Goal: Transaction & Acquisition: Purchase product/service

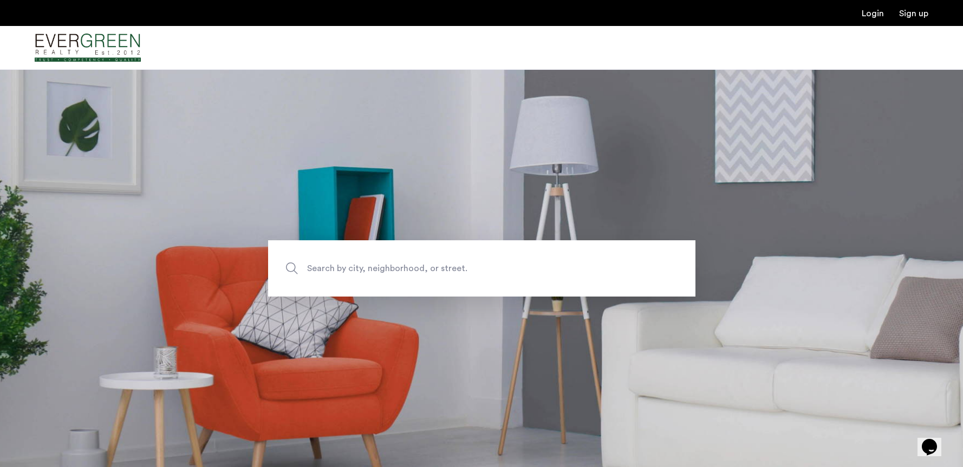
click at [506, 266] on span "Search by city, neighborhood, or street." at bounding box center [456, 268] width 299 height 15
click at [506, 266] on input "Search by city, neighborhood, or street." at bounding box center [481, 268] width 427 height 56
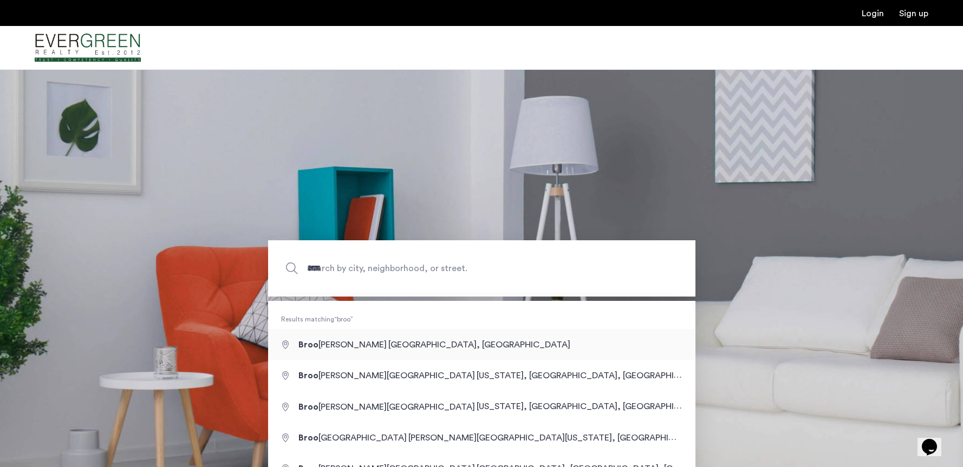
type input "**********"
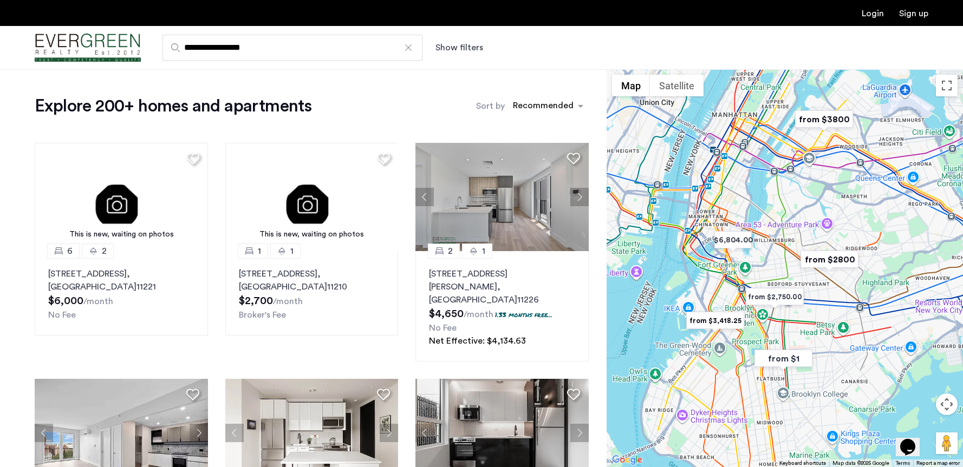
click at [783, 339] on div at bounding box center [784, 268] width 356 height 398
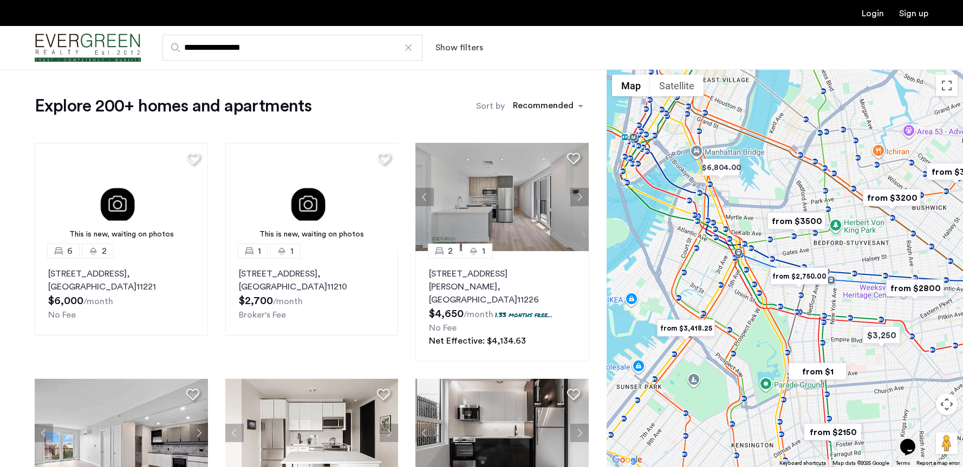
drag, startPoint x: 764, startPoint y: 312, endPoint x: 806, endPoint y: 328, distance: 44.4
click at [806, 328] on div at bounding box center [784, 268] width 356 height 398
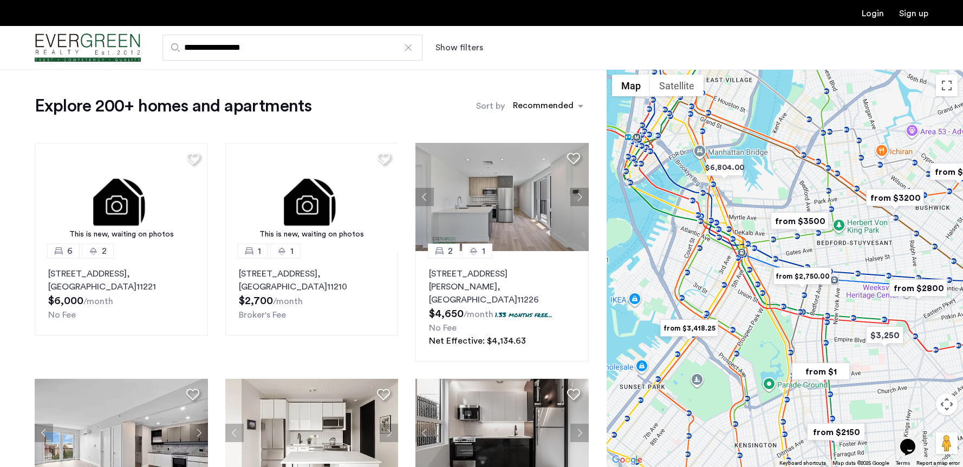
click at [809, 278] on img "from $2,750.00" at bounding box center [802, 276] width 67 height 24
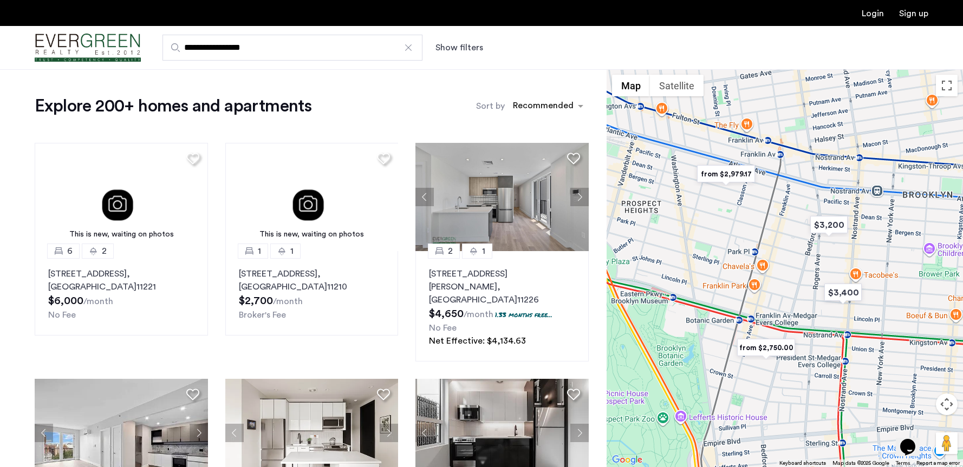
click at [739, 172] on img "from $2,979.17" at bounding box center [725, 174] width 67 height 24
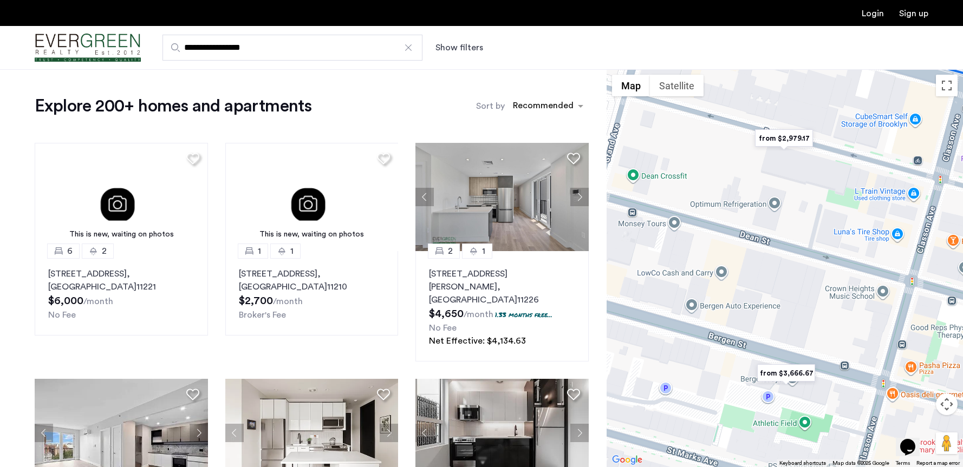
click at [778, 128] on img "from $2,979.17" at bounding box center [783, 138] width 67 height 24
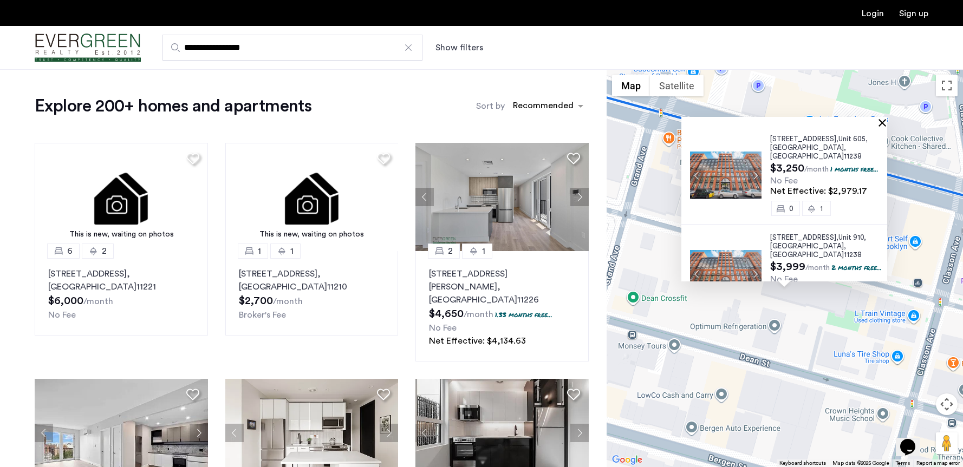
click at [888, 123] on button "Close" at bounding box center [884, 123] width 8 height 8
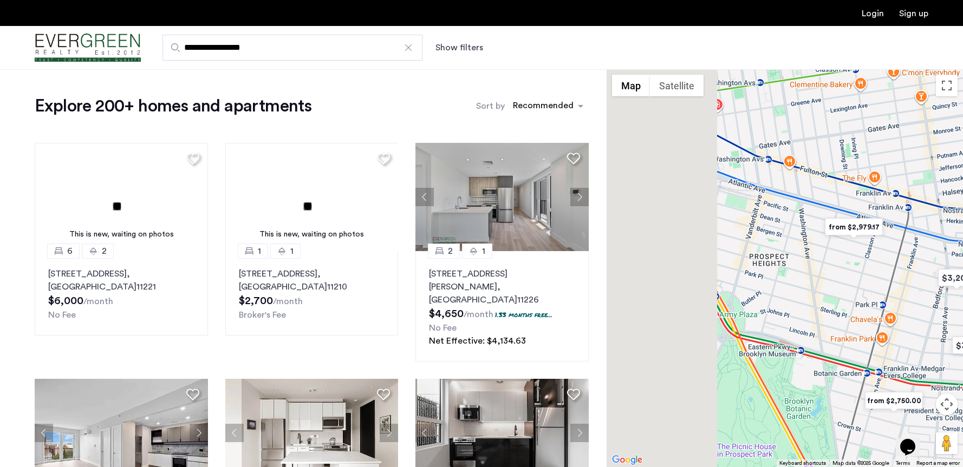
drag, startPoint x: 691, startPoint y: 380, endPoint x: 839, endPoint y: 285, distance: 175.9
click at [839, 285] on div "To navigate, press the arrow keys." at bounding box center [784, 268] width 356 height 398
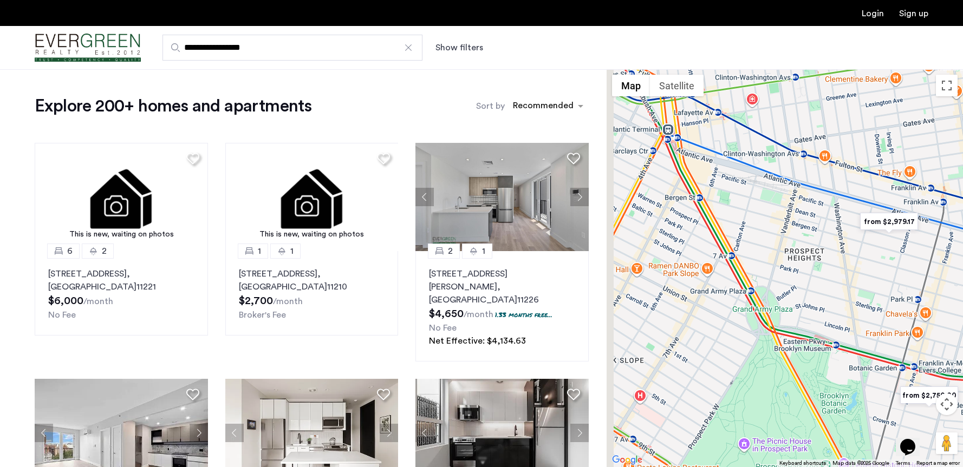
drag, startPoint x: 710, startPoint y: 315, endPoint x: 790, endPoint y: 343, distance: 84.9
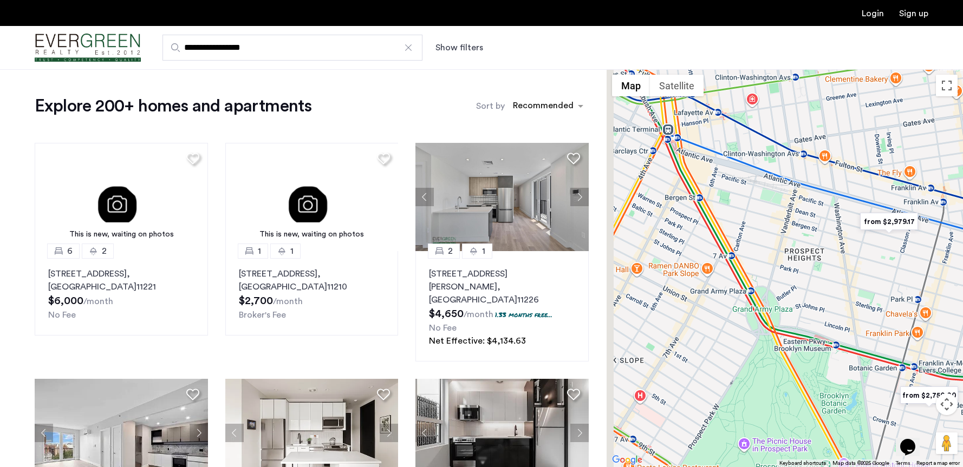
click at [790, 343] on div "To navigate, press the arrow keys." at bounding box center [784, 268] width 356 height 398
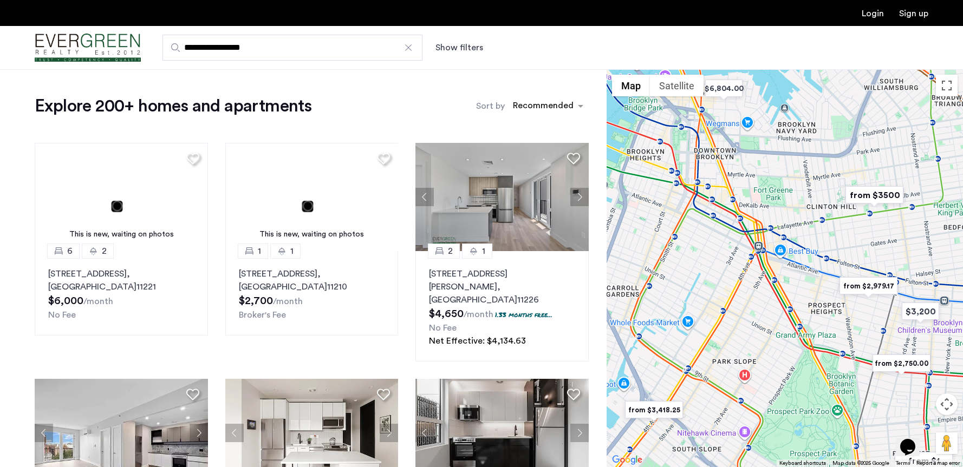
click at [912, 364] on img "from $2,750.00" at bounding box center [901, 363] width 67 height 24
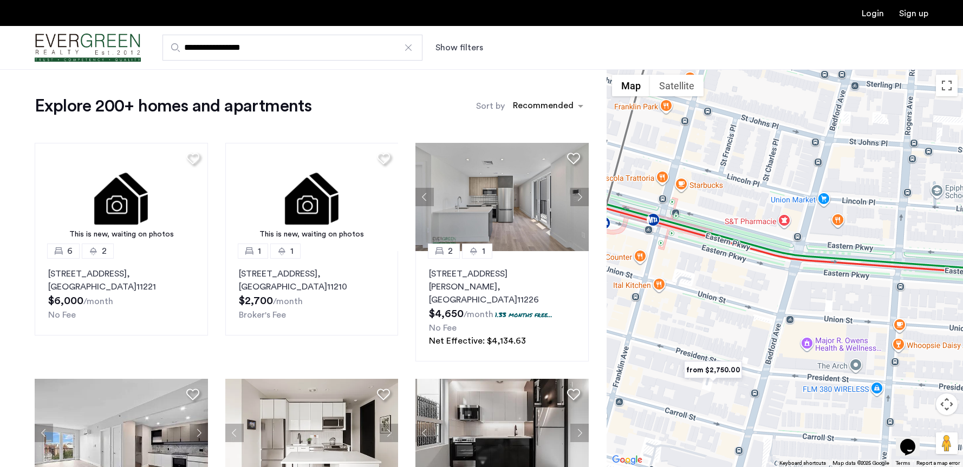
drag, startPoint x: 748, startPoint y: 304, endPoint x: 834, endPoint y: 308, distance: 86.1
click at [834, 308] on div "To navigate, press the arrow keys." at bounding box center [784, 268] width 356 height 398
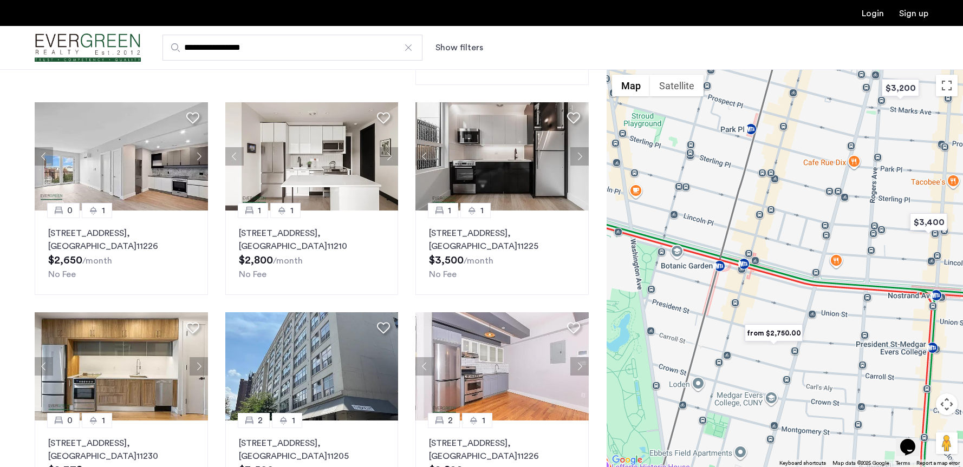
scroll to position [336, 0]
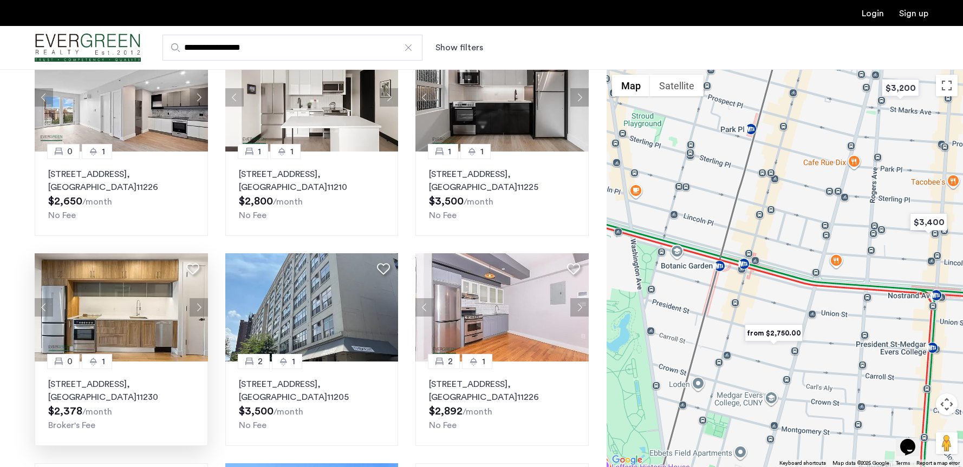
click at [195, 298] on button "Next apartment" at bounding box center [198, 307] width 18 height 18
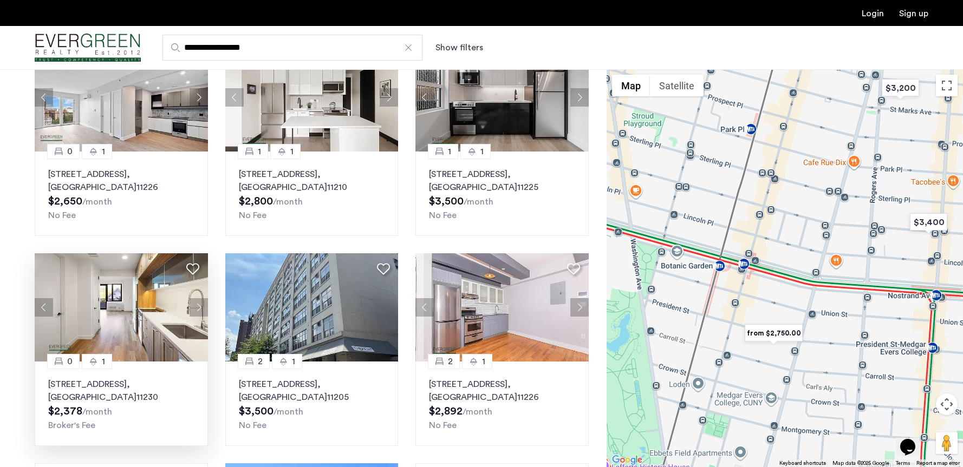
click at [195, 298] on button "Next apartment" at bounding box center [198, 307] width 18 height 18
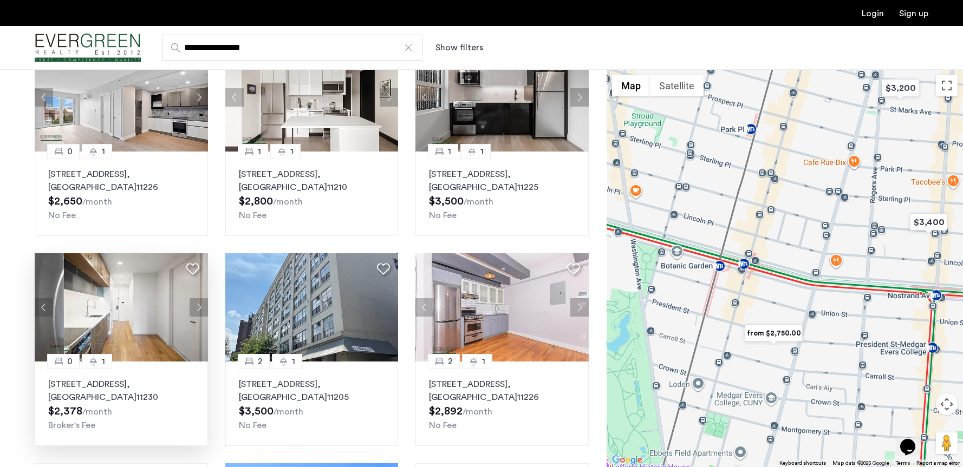
click at [195, 298] on button "Next apartment" at bounding box center [198, 307] width 18 height 18
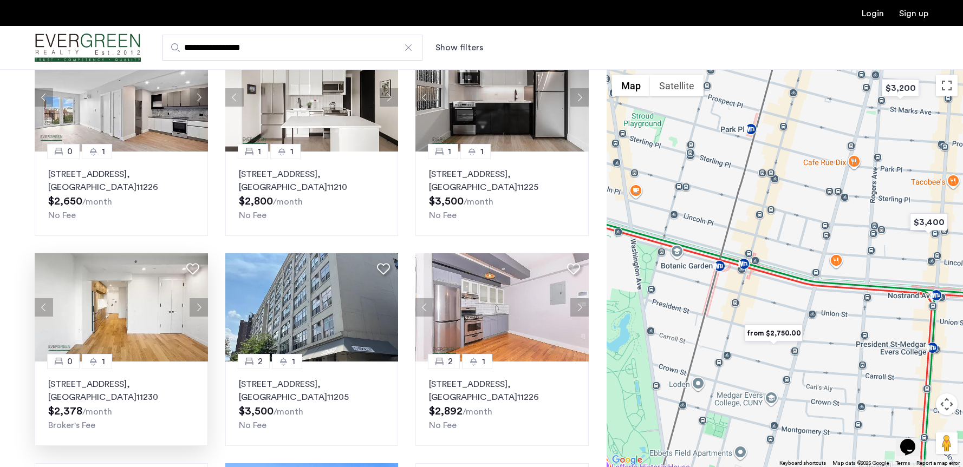
click at [195, 298] on button "Next apartment" at bounding box center [198, 307] width 18 height 18
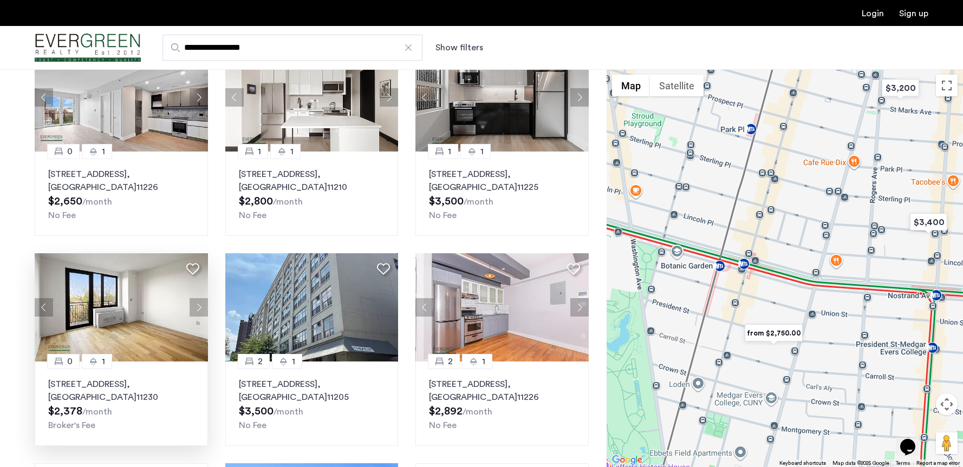
click at [195, 298] on button "Next apartment" at bounding box center [198, 307] width 18 height 18
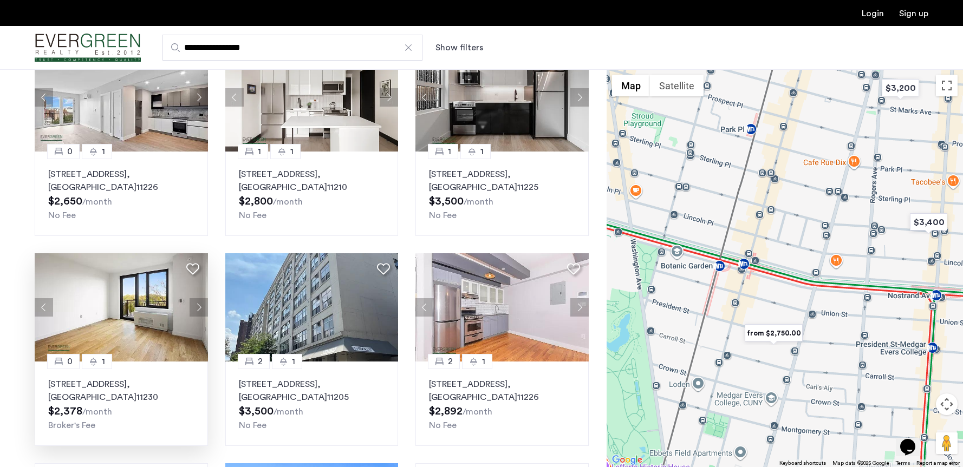
click at [195, 298] on button "Next apartment" at bounding box center [198, 307] width 18 height 18
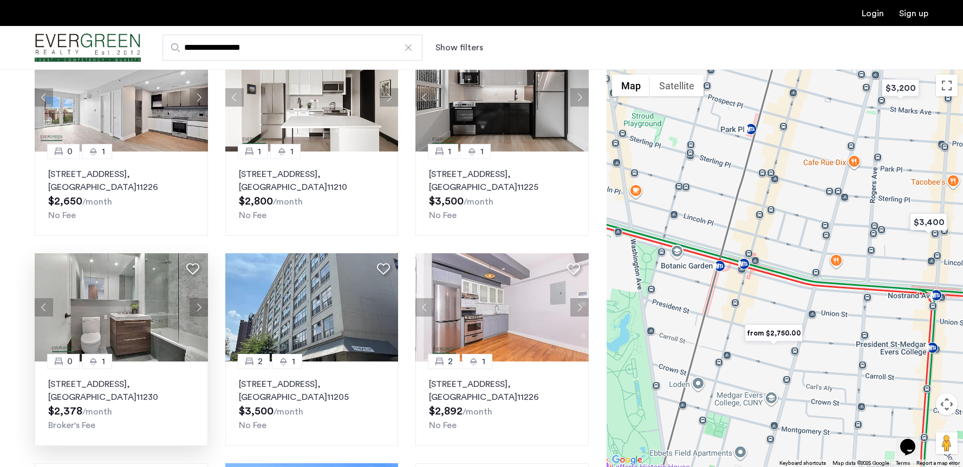
click at [195, 298] on button "Next apartment" at bounding box center [198, 307] width 18 height 18
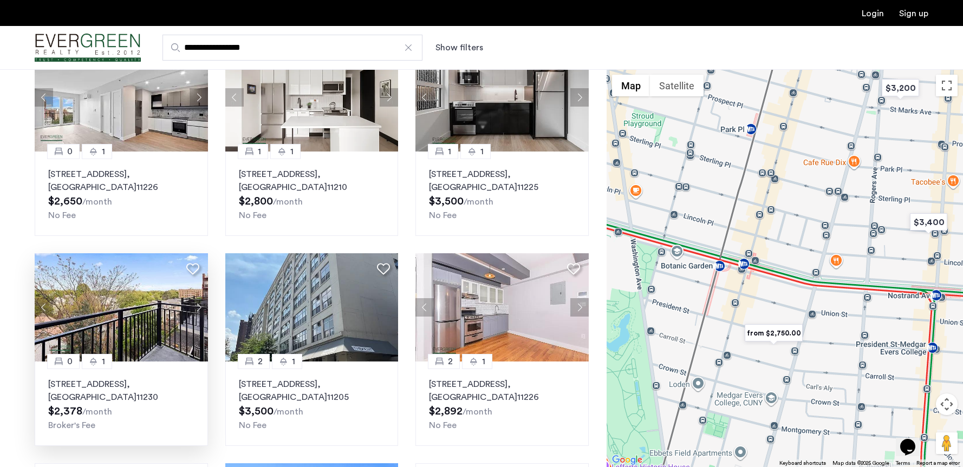
click at [195, 298] on button "Next apartment" at bounding box center [198, 307] width 18 height 18
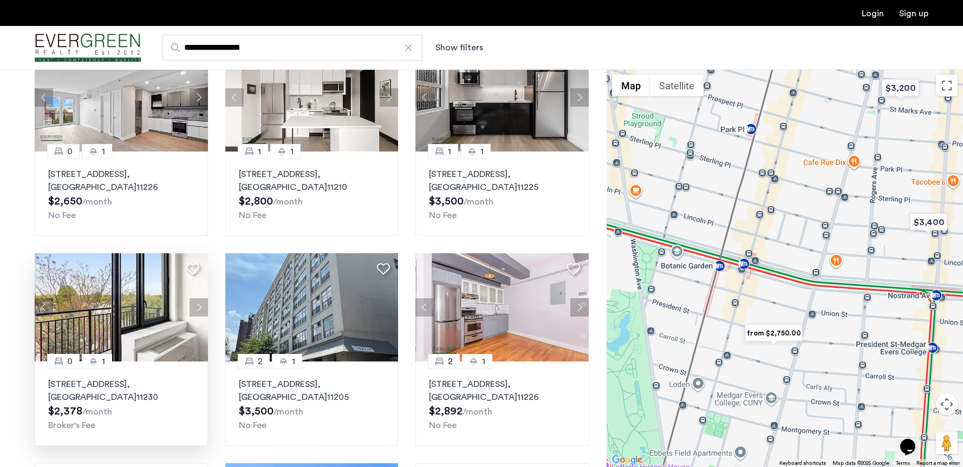
click at [195, 298] on button "Next apartment" at bounding box center [198, 307] width 18 height 18
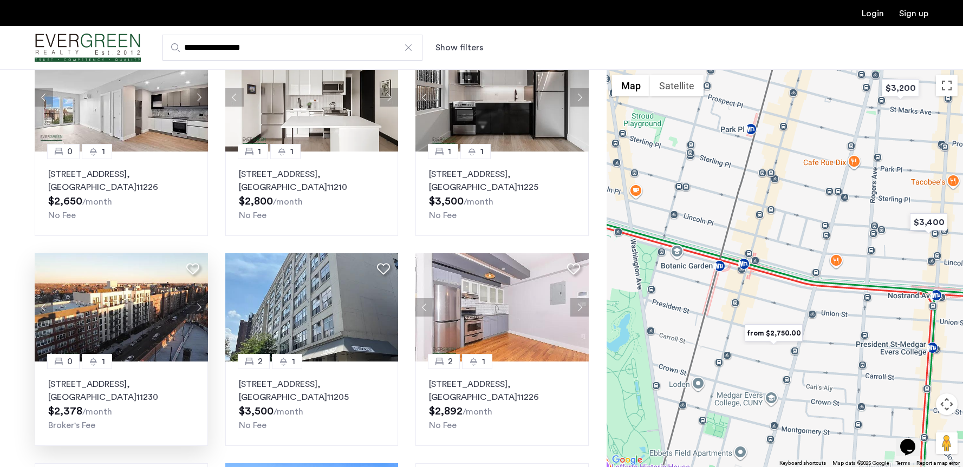
click at [170, 362] on div "0 1 [STREET_ADDRESS] $2,378 /month [PERSON_NAME]'s Fee" at bounding box center [121, 404] width 173 height 84
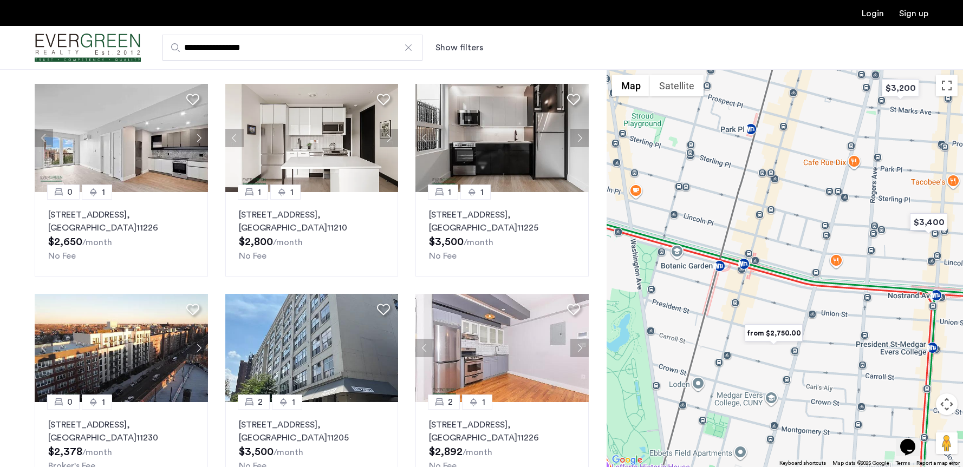
scroll to position [0, 0]
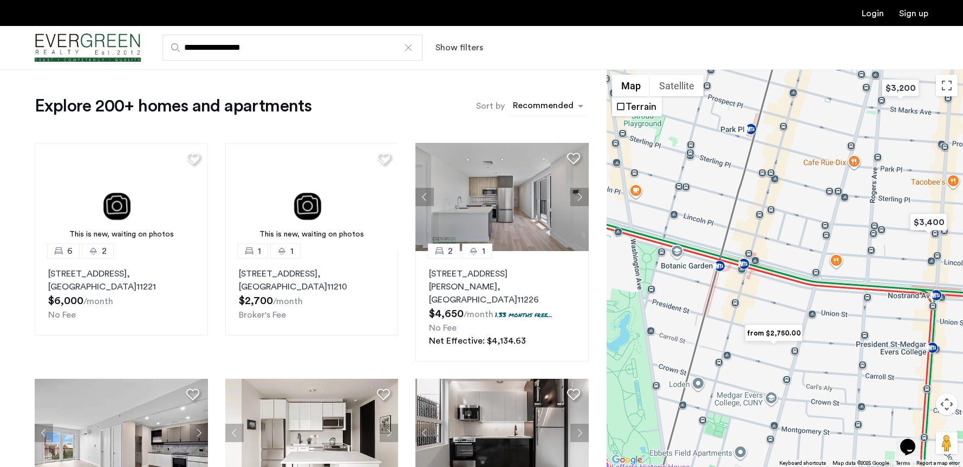
click at [569, 101] on div "sort-apartment" at bounding box center [543, 107] width 64 height 15
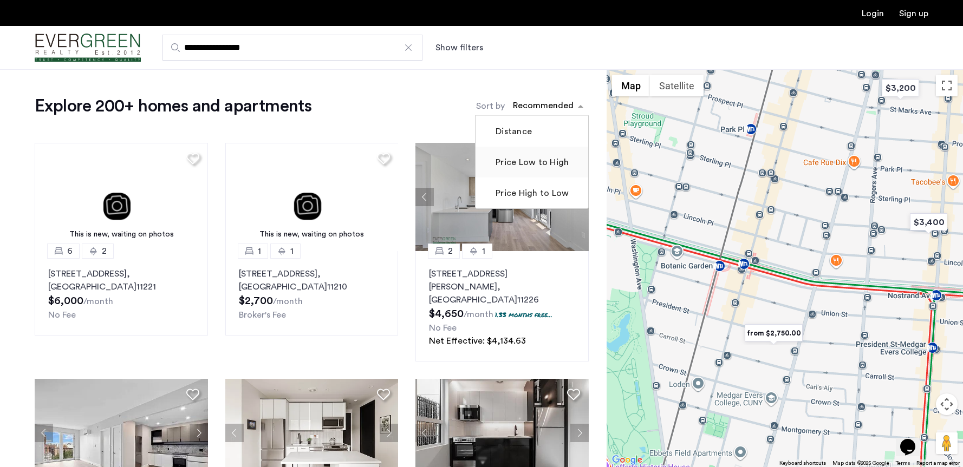
click at [538, 158] on label "Price Low to High" at bounding box center [530, 162] width 75 height 13
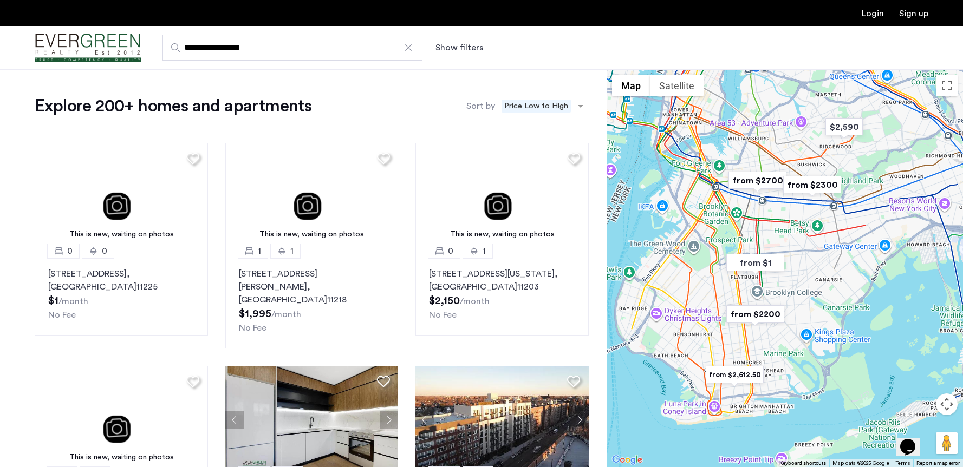
click at [737, 195] on div "To navigate, press the arrow keys." at bounding box center [784, 268] width 356 height 398
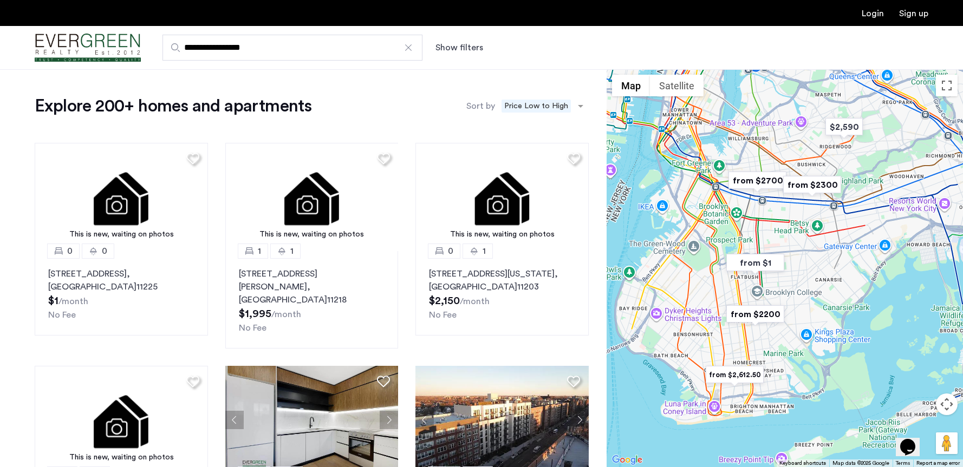
click at [737, 195] on div "To navigate, press the arrow keys." at bounding box center [784, 268] width 356 height 398
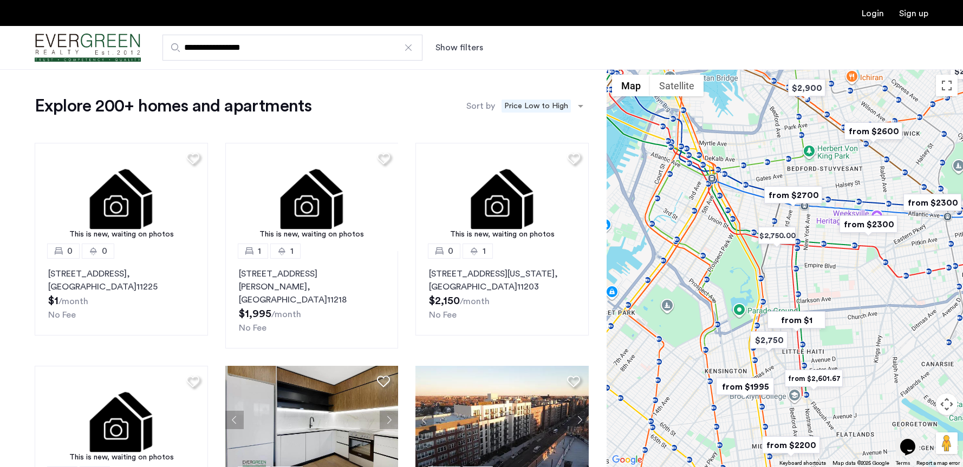
drag, startPoint x: 737, startPoint y: 195, endPoint x: 825, endPoint y: 192, distance: 88.3
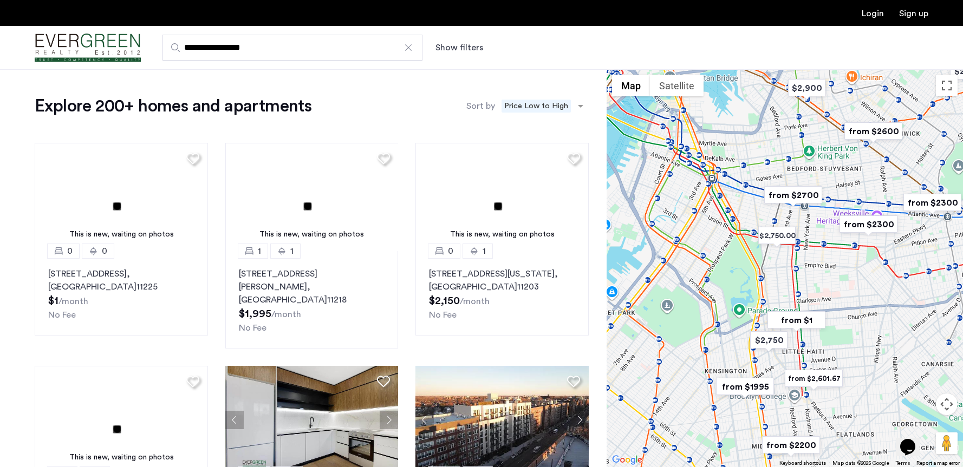
click at [825, 192] on div "To navigate, press the arrow keys." at bounding box center [784, 268] width 356 height 398
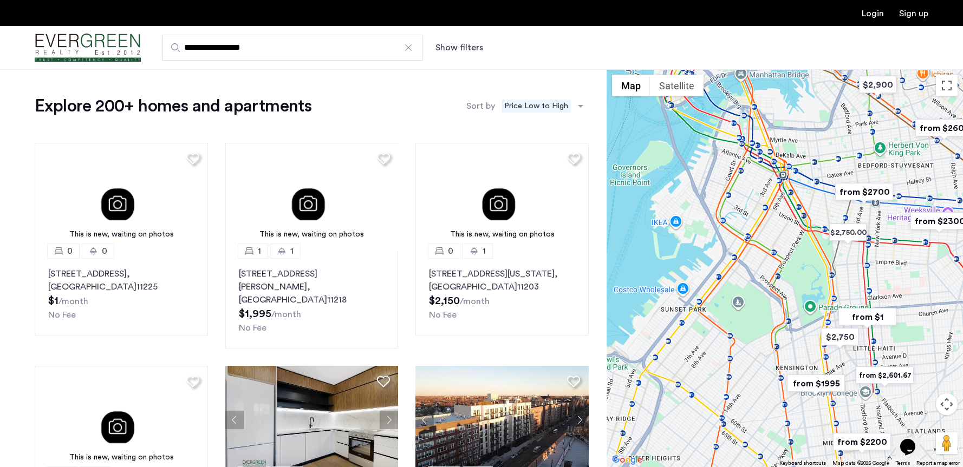
click at [776, 179] on div "To navigate, press the arrow keys." at bounding box center [784, 268] width 356 height 398
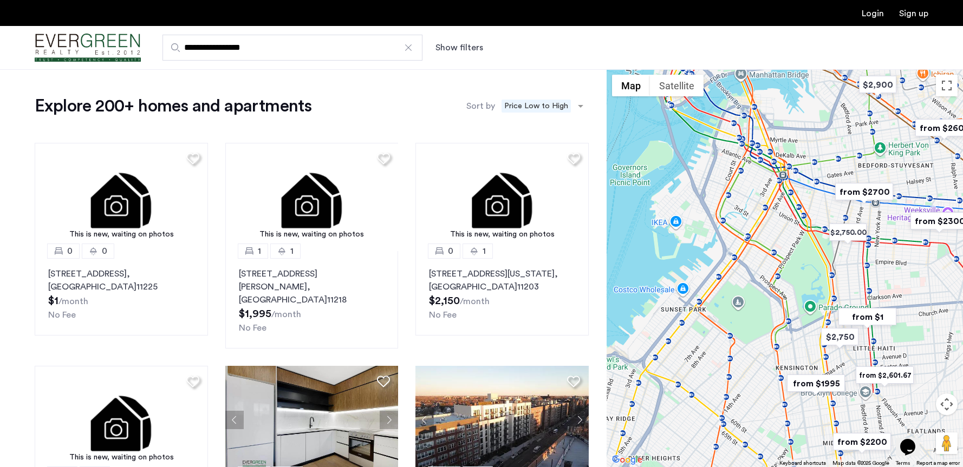
click at [776, 179] on div "To navigate, press the arrow keys." at bounding box center [784, 268] width 356 height 398
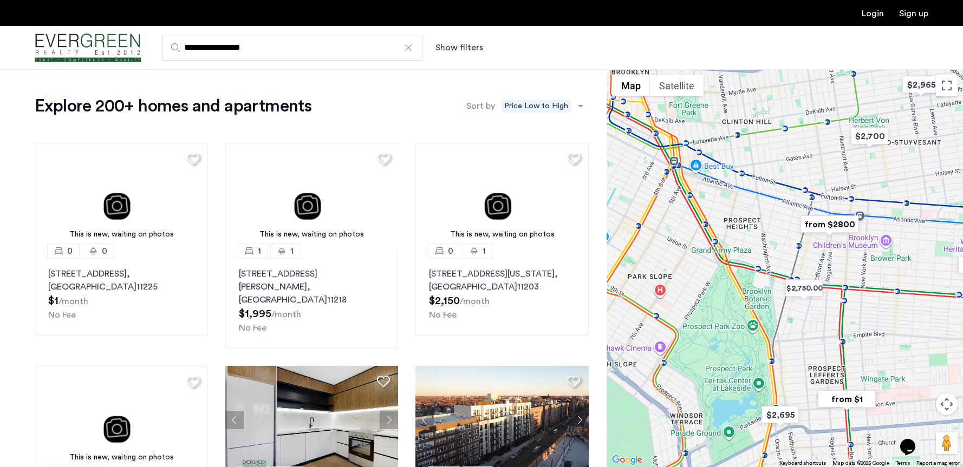
drag, startPoint x: 869, startPoint y: 266, endPoint x: 746, endPoint y: 255, distance: 123.4
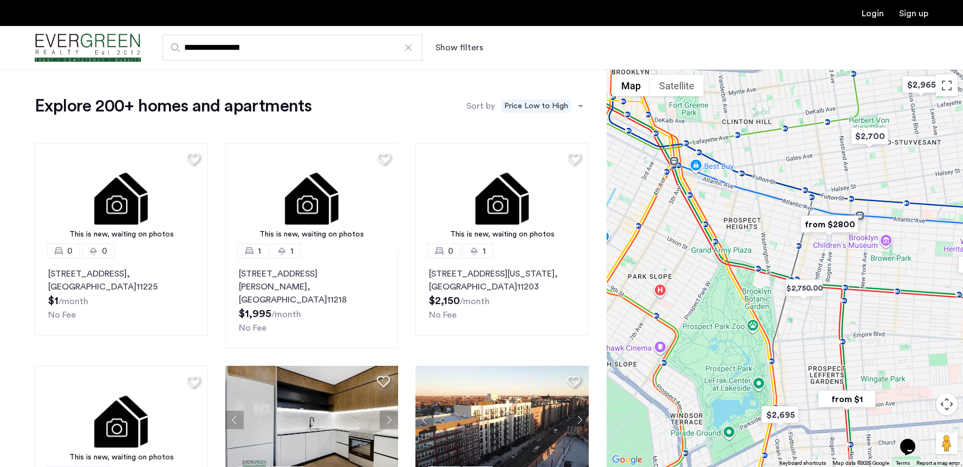
click at [746, 255] on div "To navigate, press the arrow keys." at bounding box center [784, 268] width 356 height 398
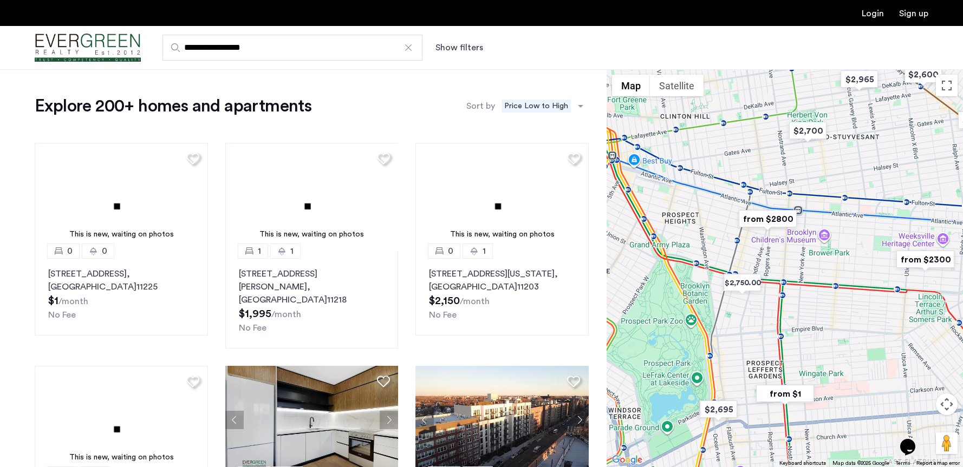
click at [746, 255] on div "To navigate, press the arrow keys." at bounding box center [784, 268] width 356 height 398
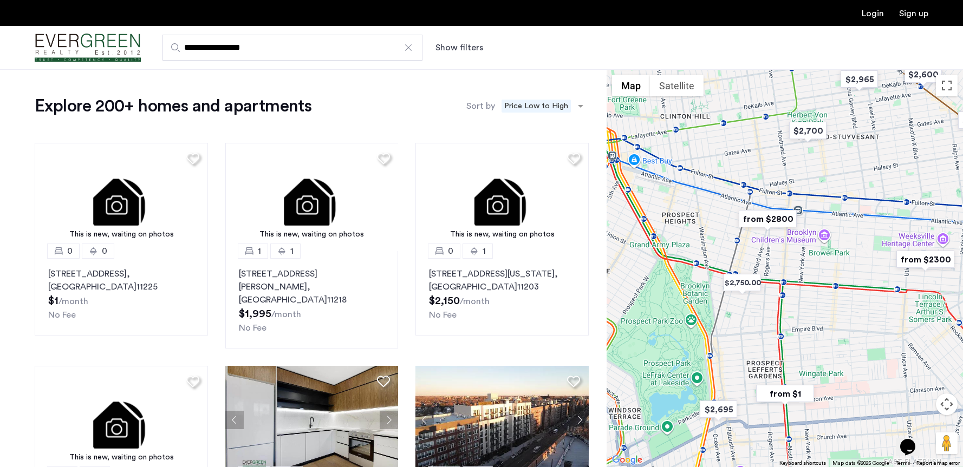
click at [746, 255] on div "To navigate, press the arrow keys." at bounding box center [784, 268] width 356 height 398
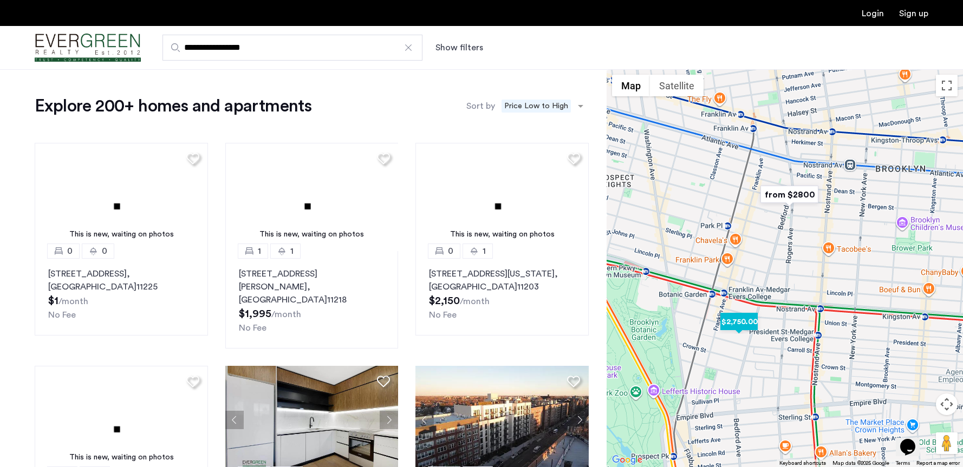
click at [741, 319] on img "$2,750.00" at bounding box center [739, 322] width 46 height 24
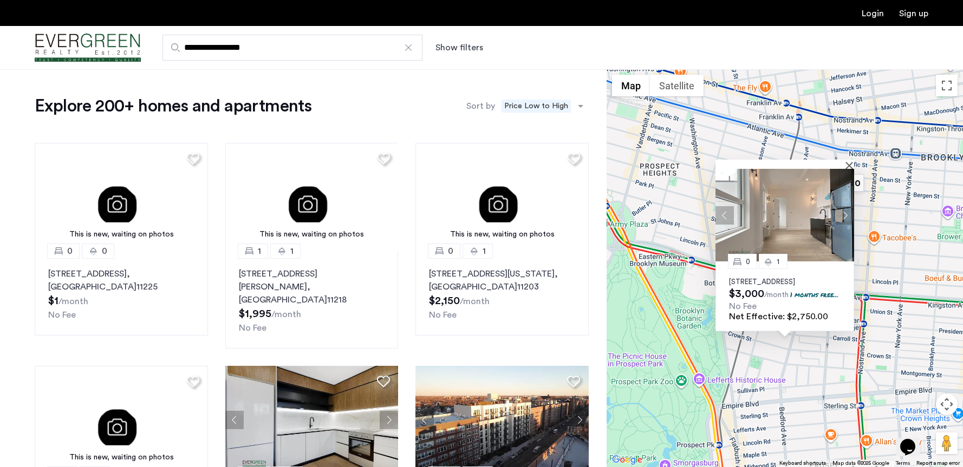
click at [848, 206] on button "Next apartment" at bounding box center [844, 215] width 18 height 18
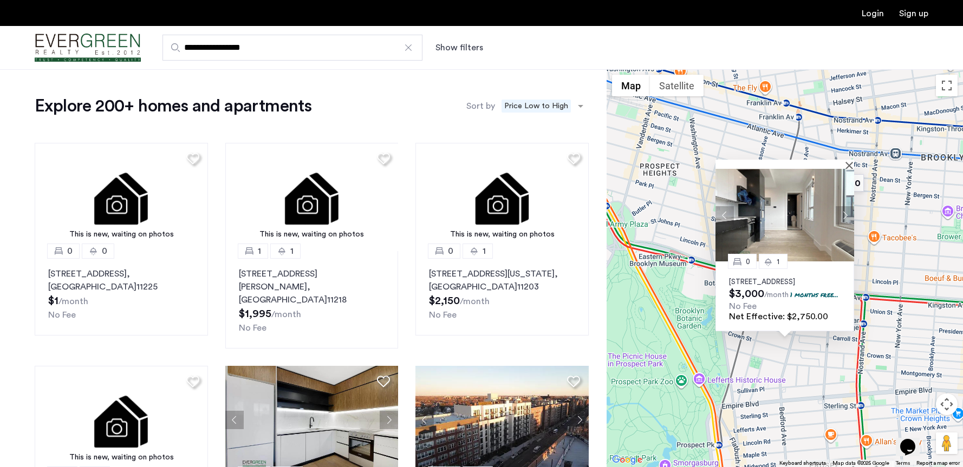
click at [848, 206] on button "Next apartment" at bounding box center [844, 215] width 18 height 18
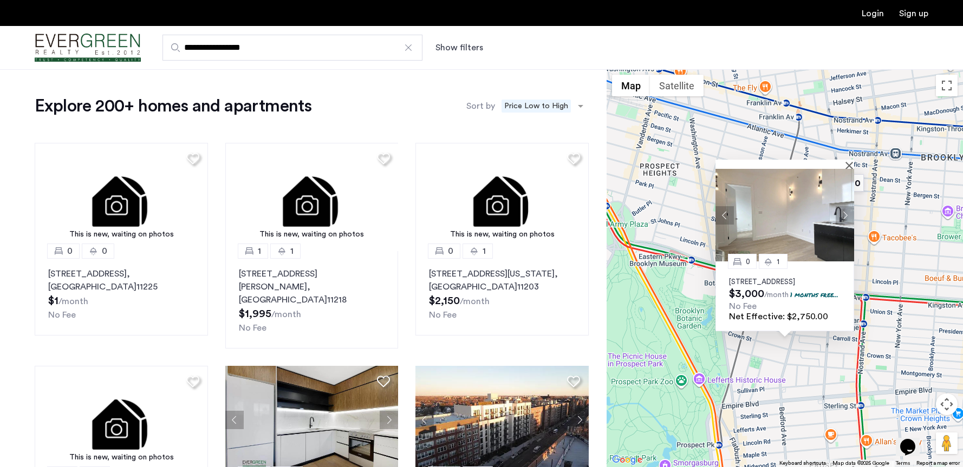
click at [848, 206] on button "Next apartment" at bounding box center [844, 215] width 18 height 18
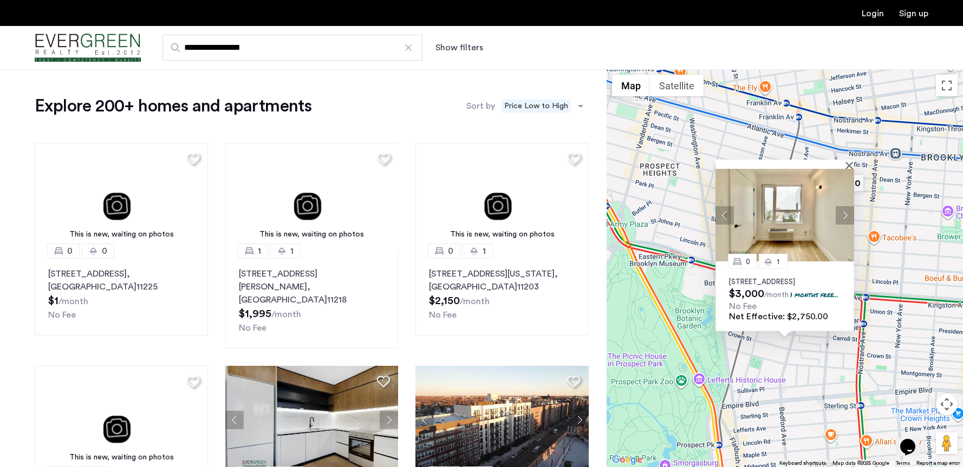
click at [848, 206] on button "Next apartment" at bounding box center [844, 215] width 18 height 18
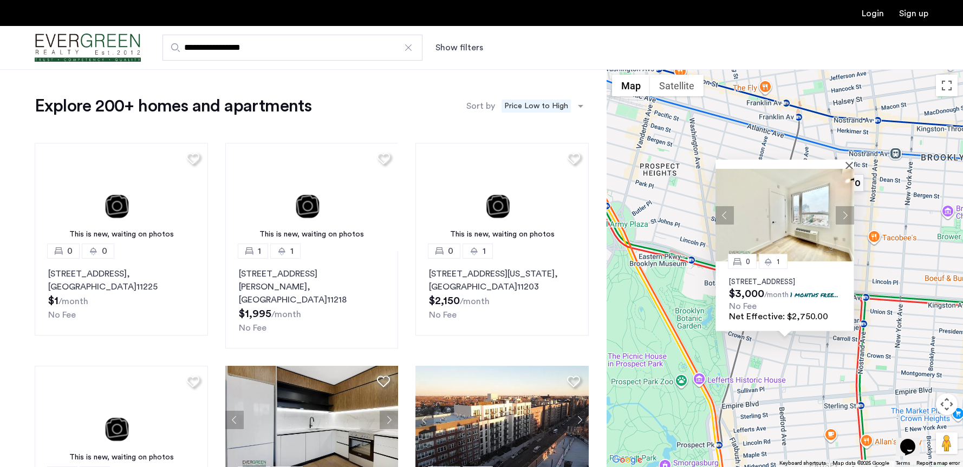
click at [848, 206] on button "Next apartment" at bounding box center [844, 215] width 18 height 18
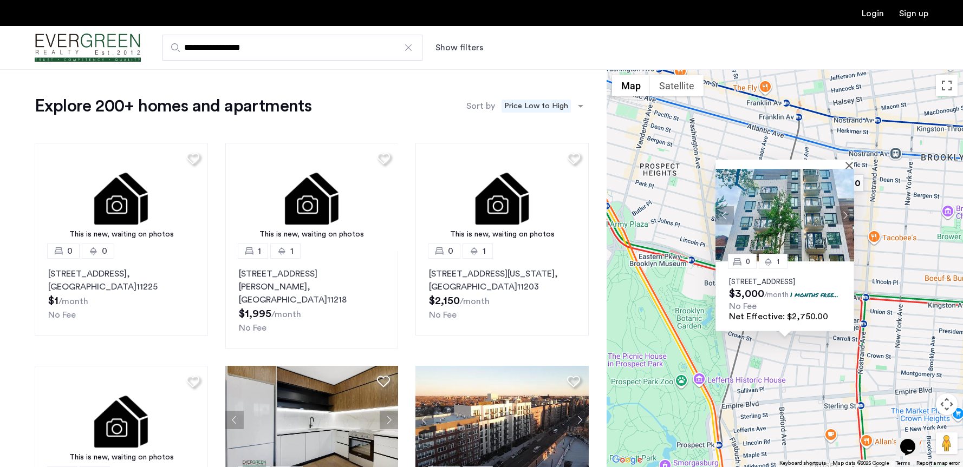
click at [848, 206] on button "Next apartment" at bounding box center [844, 215] width 18 height 18
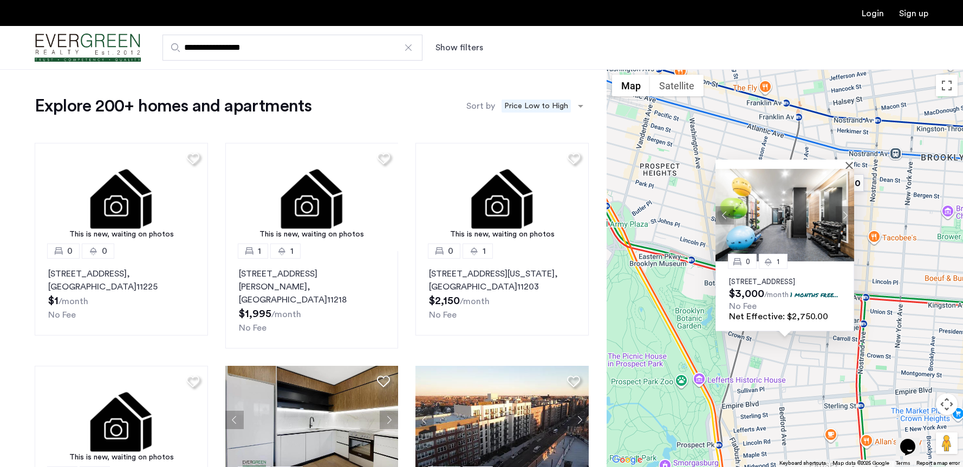
click at [848, 206] on button "Next apartment" at bounding box center [844, 215] width 18 height 18
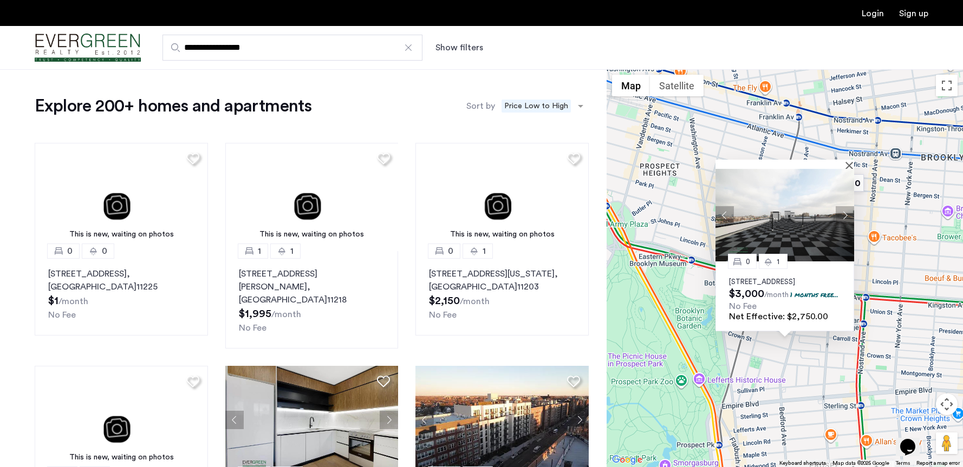
click at [848, 206] on button "Next apartment" at bounding box center [844, 215] width 18 height 18
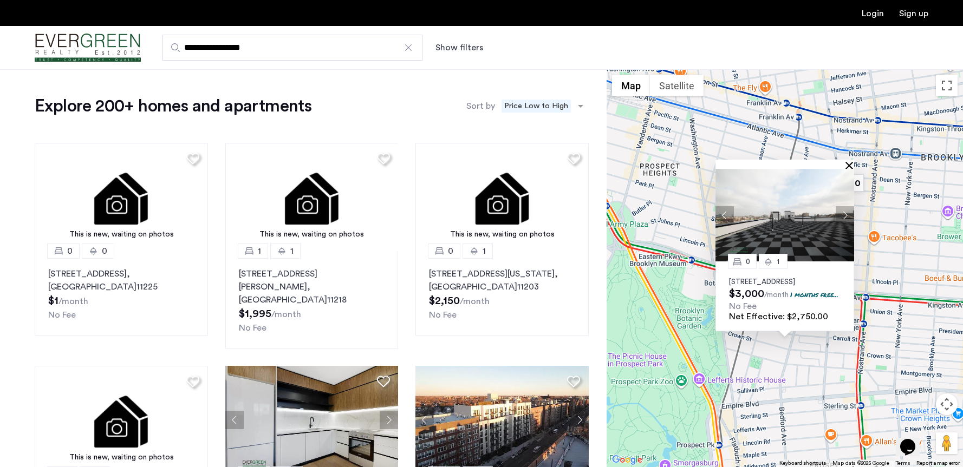
click at [851, 161] on button "Close" at bounding box center [851, 165] width 8 height 8
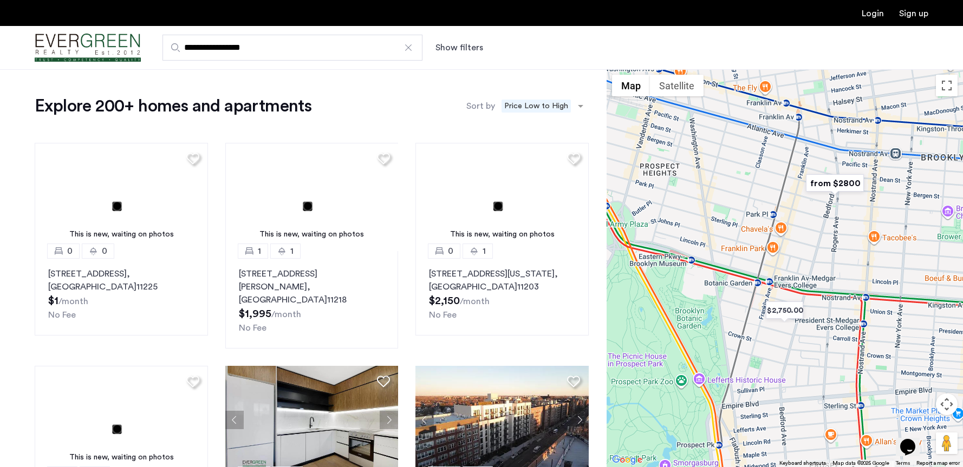
click at [825, 188] on img "from $2800" at bounding box center [834, 183] width 67 height 24
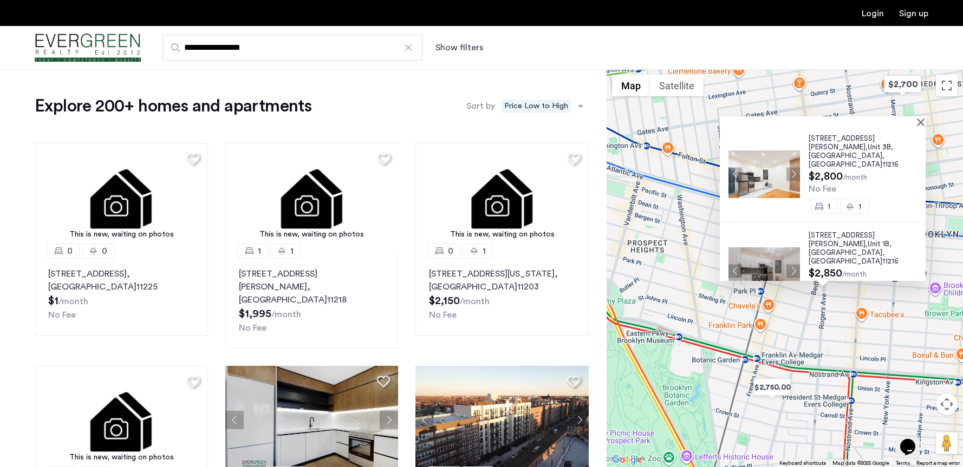
click at [787, 167] on button "Next apartment" at bounding box center [793, 174] width 14 height 14
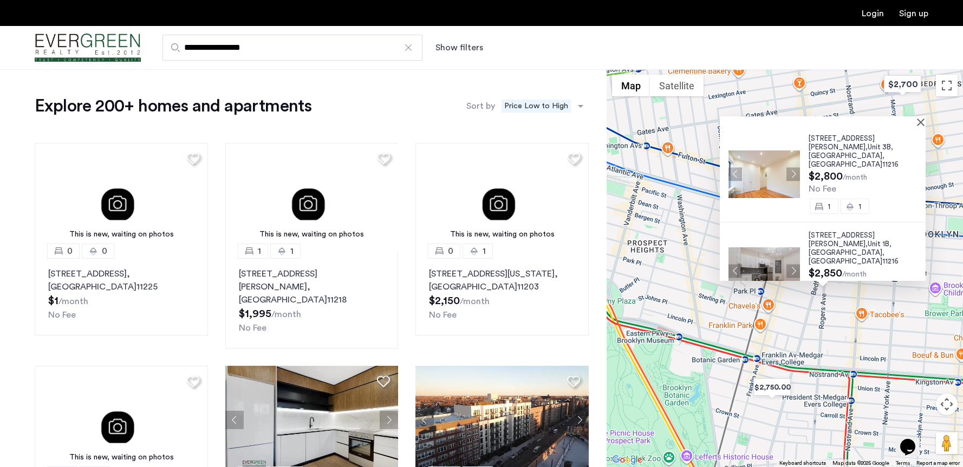
click at [788, 167] on button "Next apartment" at bounding box center [793, 174] width 14 height 14
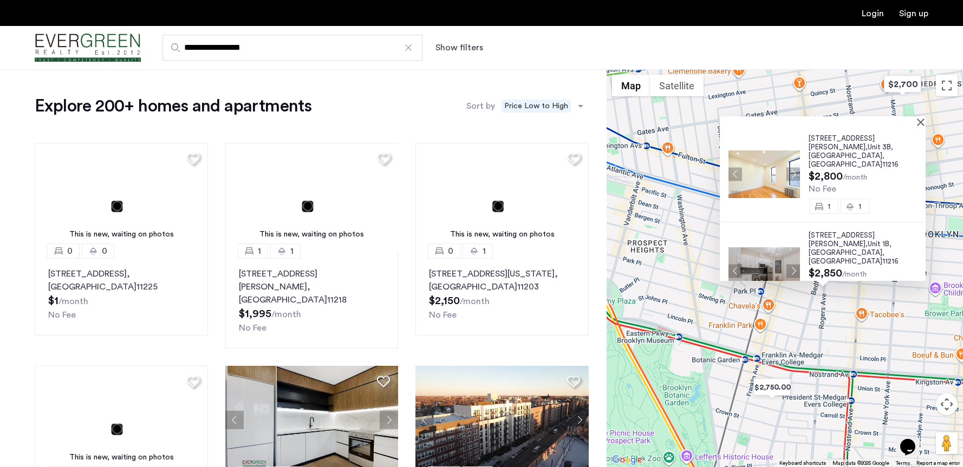
click at [788, 167] on button "Next apartment" at bounding box center [793, 174] width 14 height 14
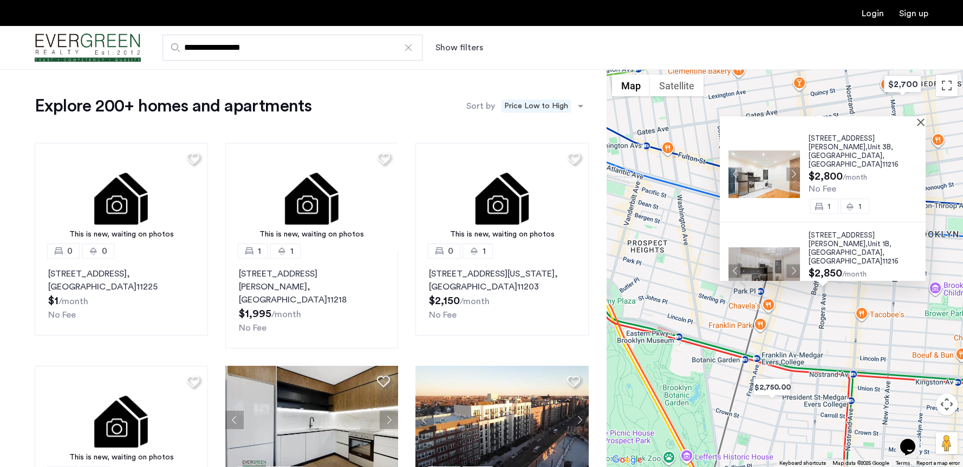
click at [791, 264] on button "Next apartment" at bounding box center [793, 271] width 14 height 14
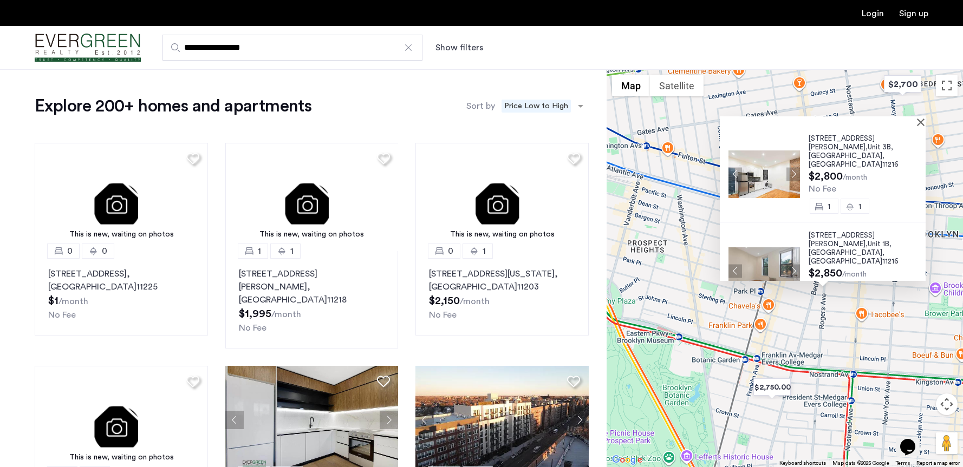
click at [791, 264] on button "Next apartment" at bounding box center [793, 271] width 14 height 14
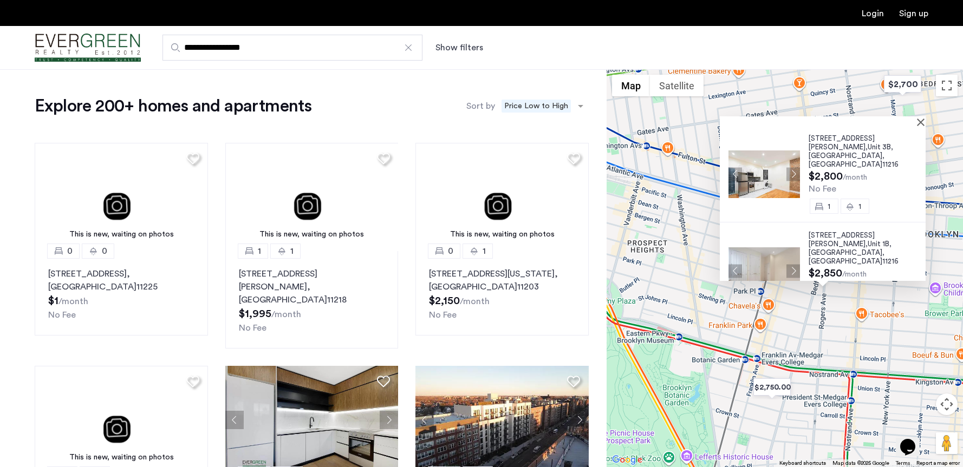
click at [791, 264] on button "Next apartment" at bounding box center [793, 271] width 14 height 14
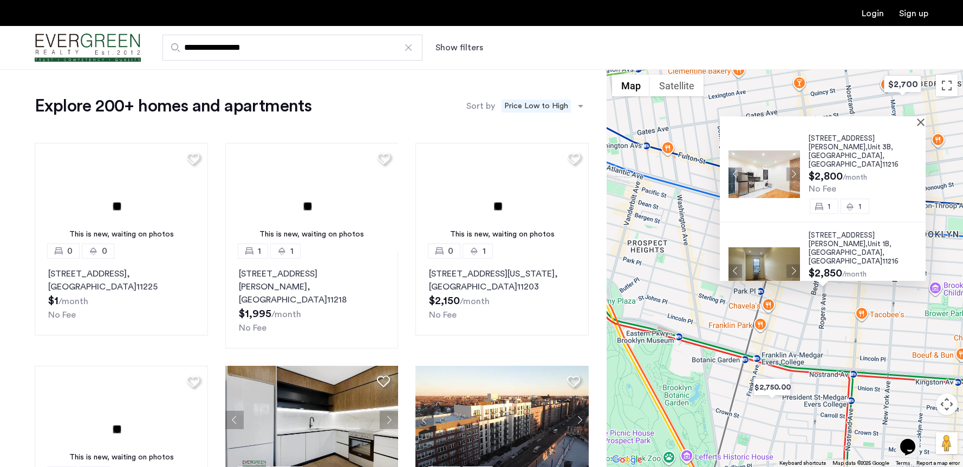
click at [791, 264] on button "Next apartment" at bounding box center [793, 271] width 14 height 14
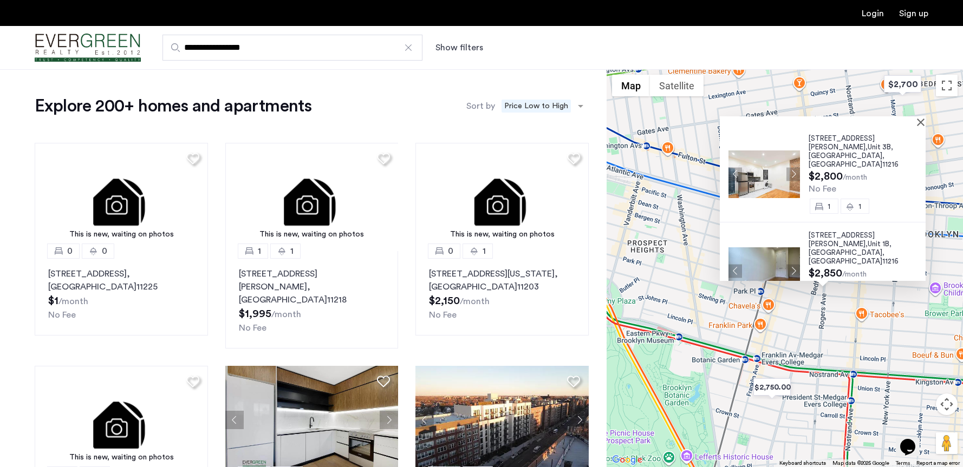
click at [791, 264] on button "Next apartment" at bounding box center [793, 271] width 14 height 14
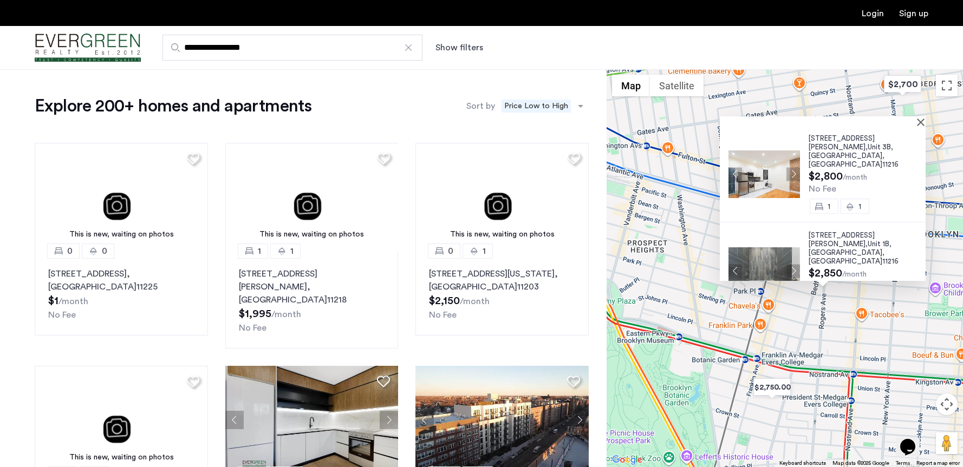
click at [791, 264] on button "Next apartment" at bounding box center [793, 271] width 14 height 14
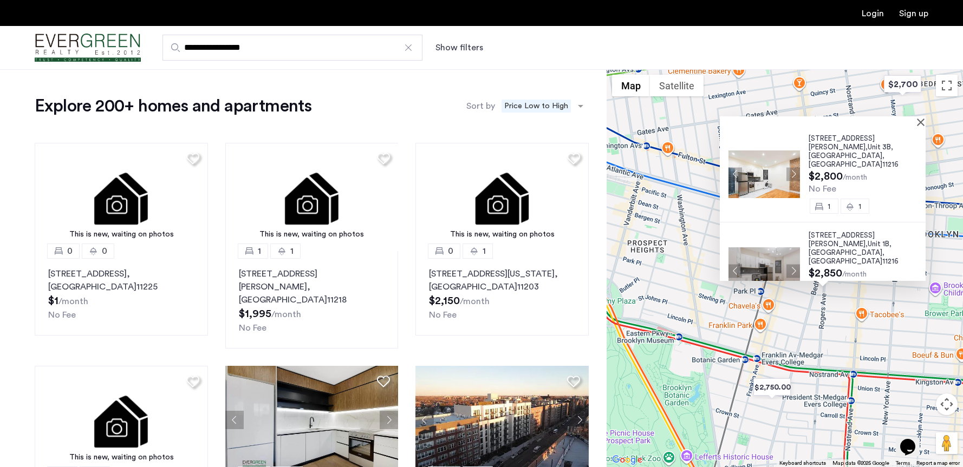
click at [918, 121] on div at bounding box center [819, 120] width 198 height 9
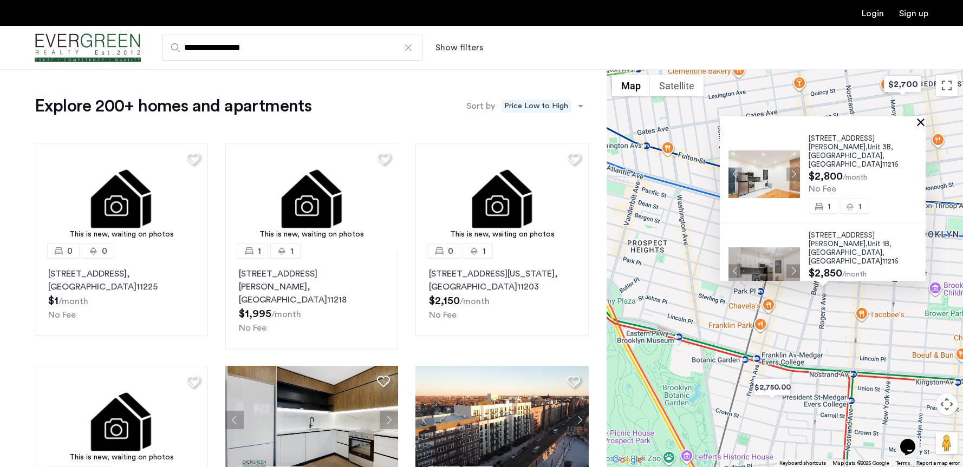
click at [925, 120] on button "Close" at bounding box center [923, 122] width 8 height 8
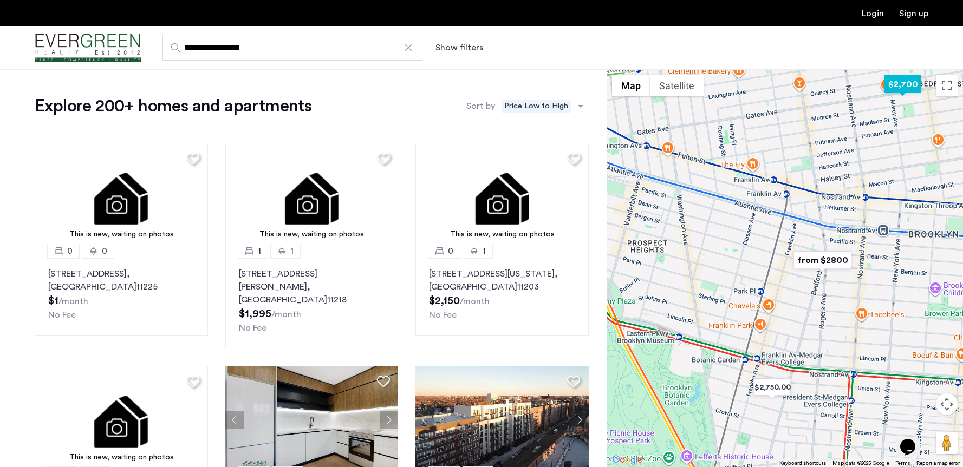
click at [903, 81] on img "$2,700" at bounding box center [902, 84] width 46 height 24
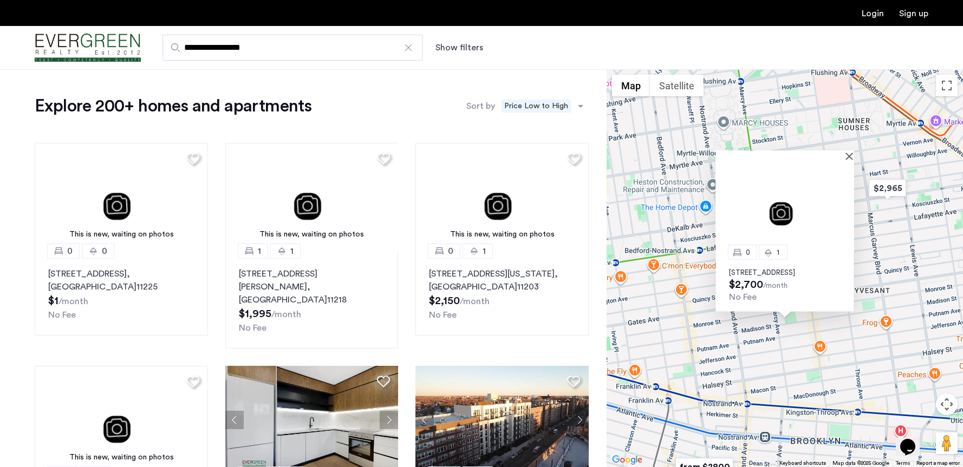
click at [846, 151] on div at bounding box center [780, 155] width 131 height 9
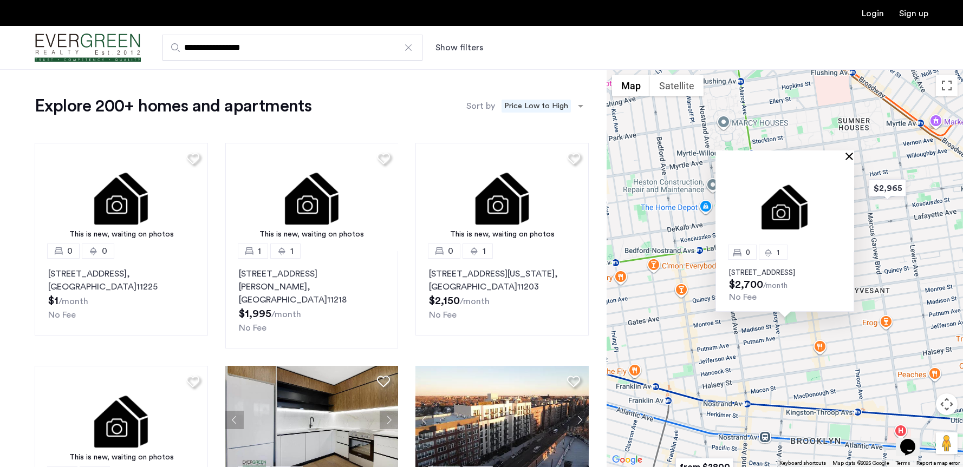
click at [848, 152] on button "Close" at bounding box center [851, 156] width 8 height 8
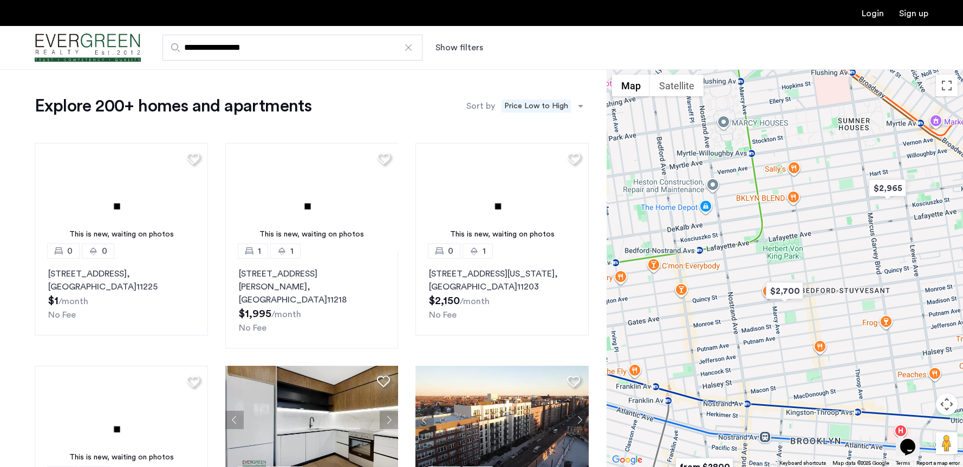
click at [320, 49] on input "**********" at bounding box center [292, 48] width 260 height 26
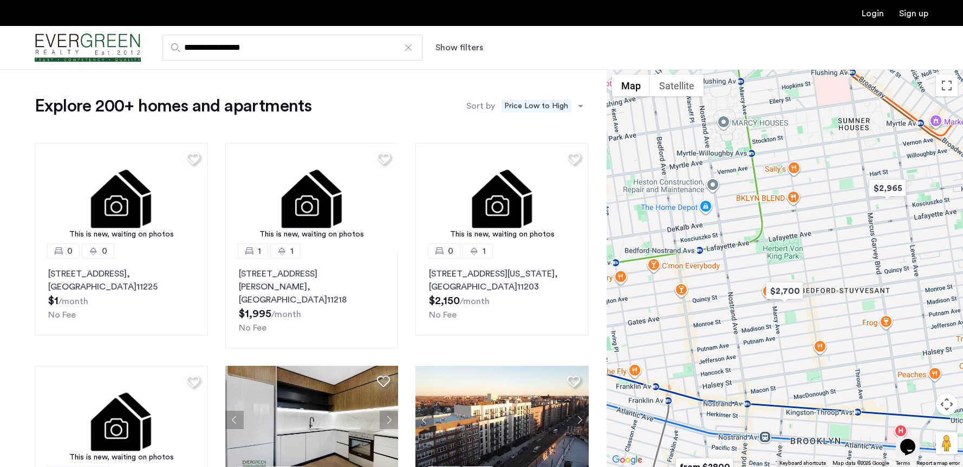
click at [320, 49] on input "**********" at bounding box center [292, 48] width 260 height 26
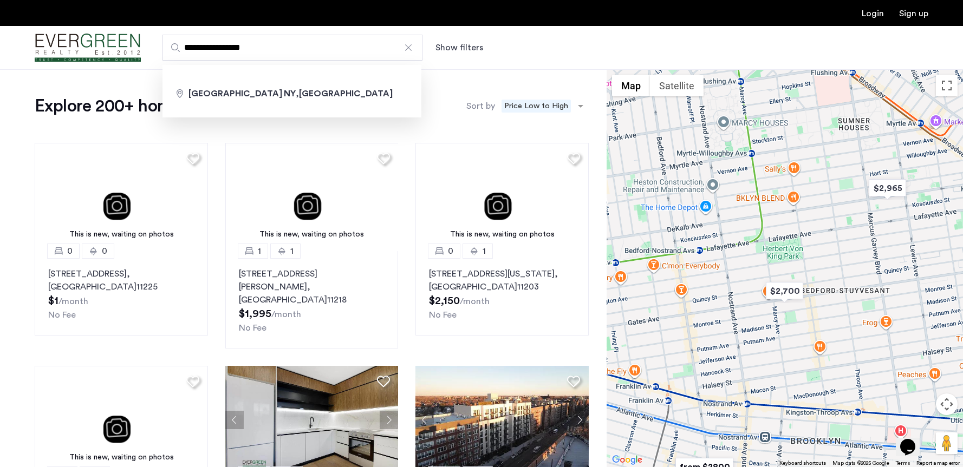
click at [320, 49] on input "**********" at bounding box center [292, 48] width 260 height 26
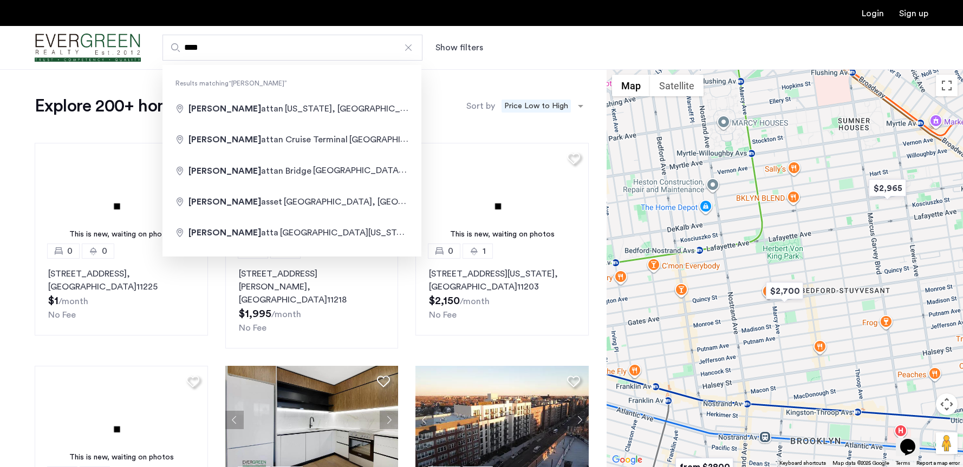
type input "**********"
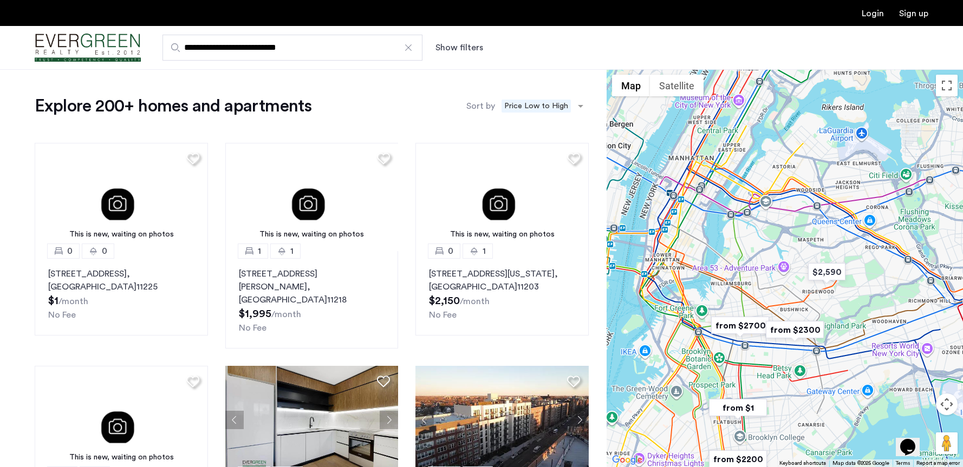
drag, startPoint x: 732, startPoint y: 158, endPoint x: 716, endPoint y: 312, distance: 155.7
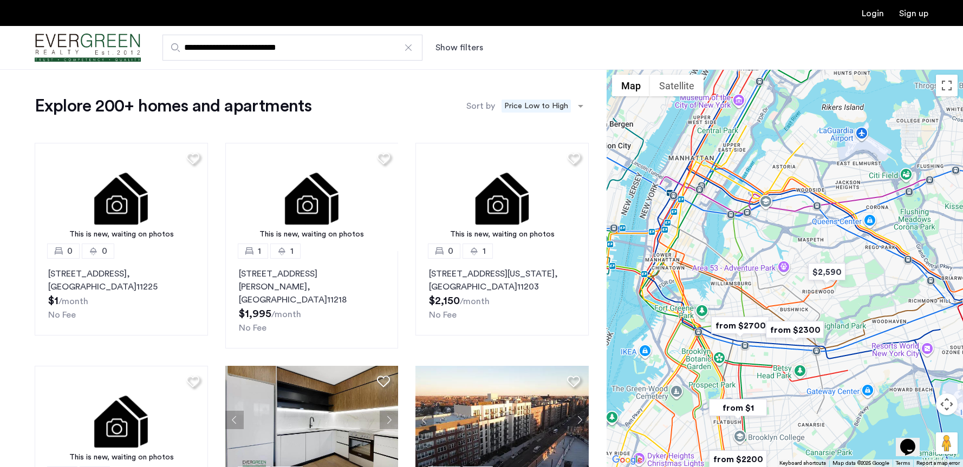
click at [716, 312] on div at bounding box center [784, 268] width 356 height 398
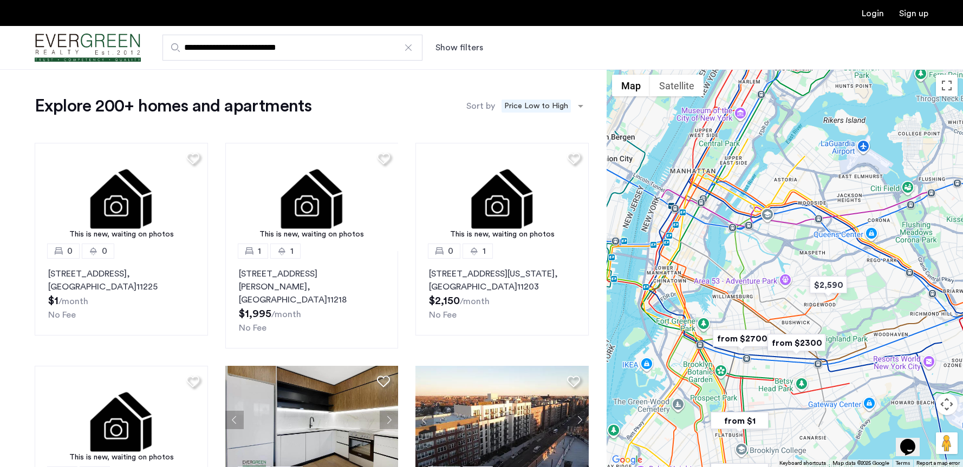
drag, startPoint x: 730, startPoint y: 198, endPoint x: 781, endPoint y: 214, distance: 53.4
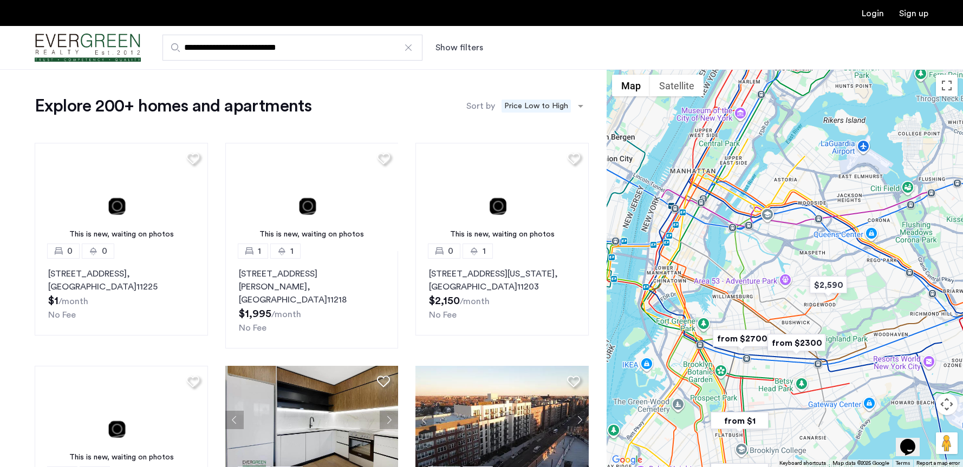
click at [781, 214] on div at bounding box center [784, 268] width 356 height 398
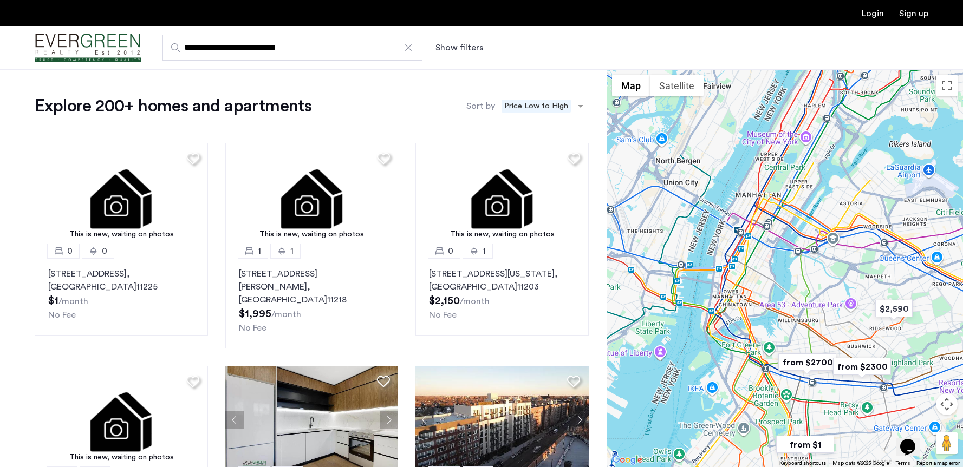
click at [781, 214] on div at bounding box center [784, 268] width 356 height 398
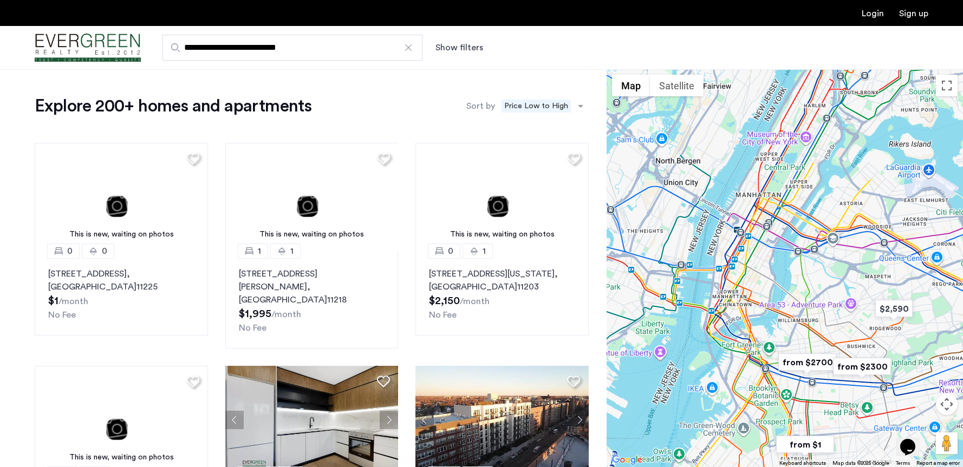
click at [781, 214] on div at bounding box center [784, 268] width 356 height 398
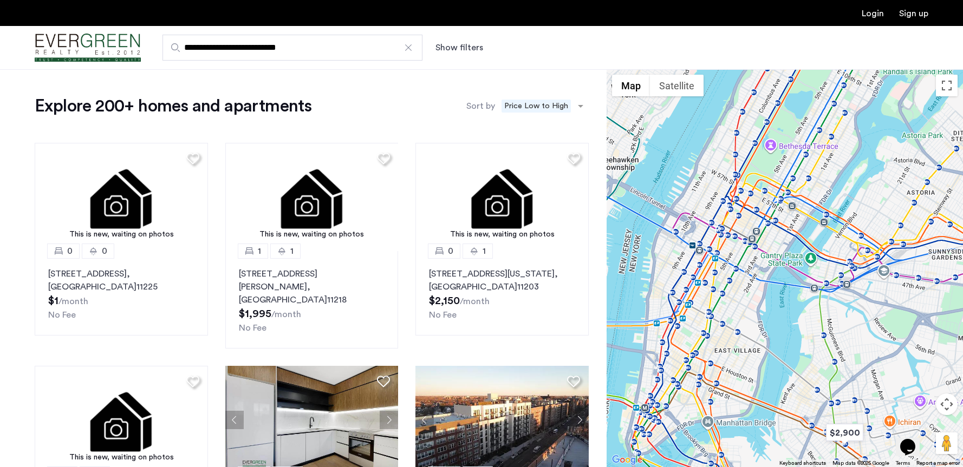
click at [358, 50] on input "**********" at bounding box center [292, 48] width 260 height 26
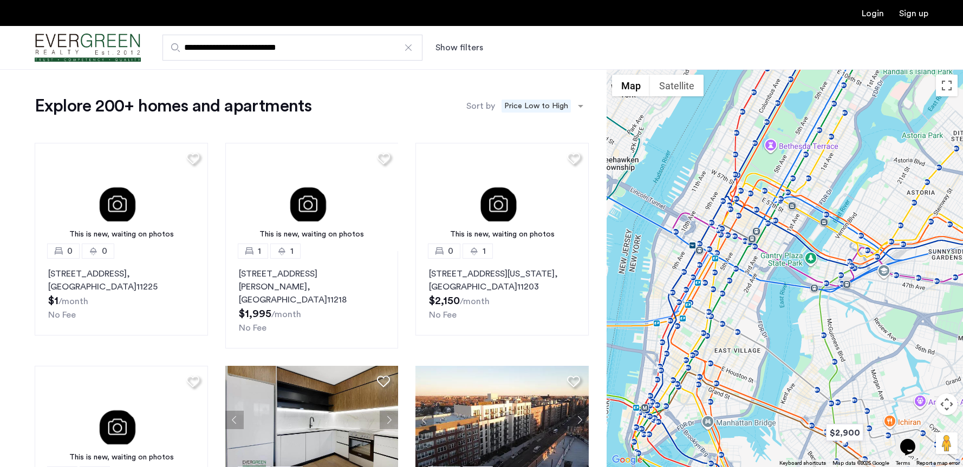
click at [449, 53] on button "Show filters" at bounding box center [459, 47] width 48 height 13
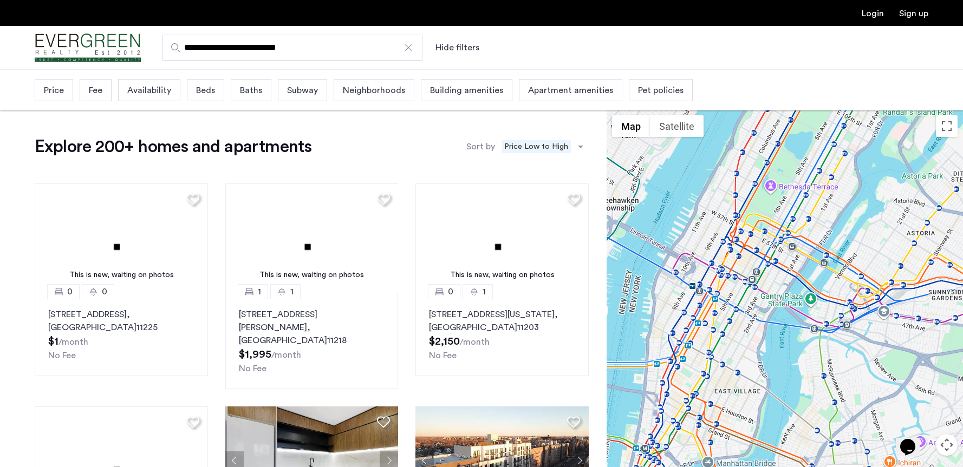
click at [413, 52] on div at bounding box center [408, 47] width 11 height 11
click at [413, 52] on input "**********" at bounding box center [292, 48] width 260 height 26
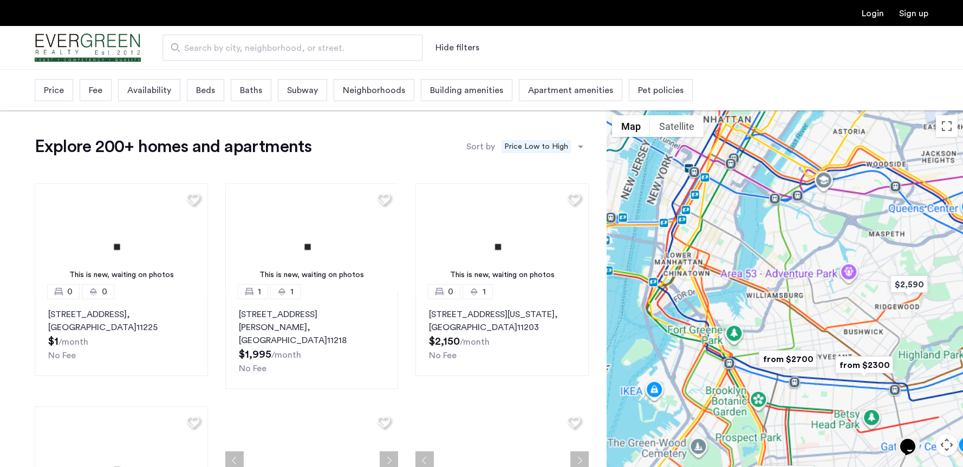
click at [302, 47] on span "Search by city, neighborhood, or street." at bounding box center [288, 48] width 208 height 13
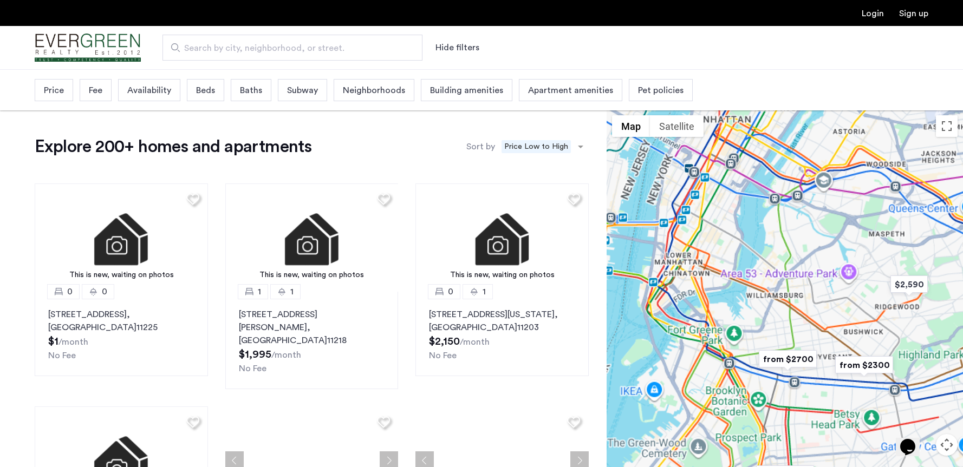
click at [302, 47] on input "Search by city, neighborhood, or street." at bounding box center [292, 48] width 260 height 26
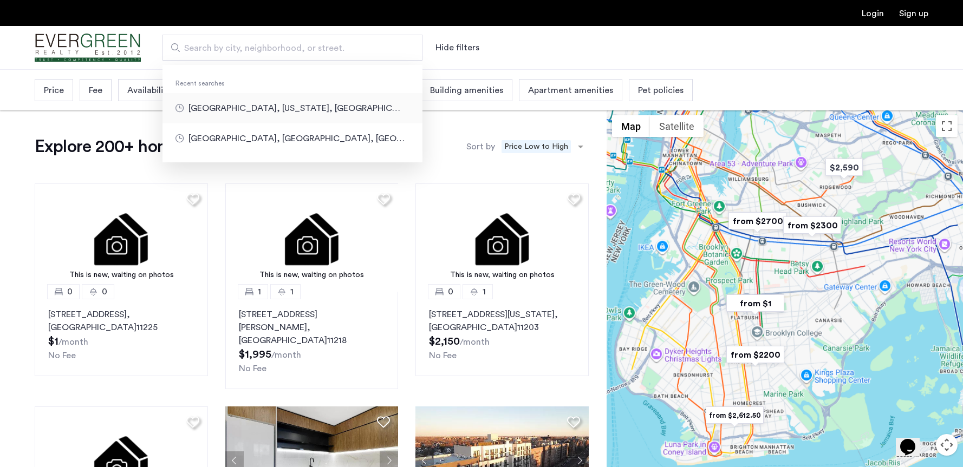
type input "**********"
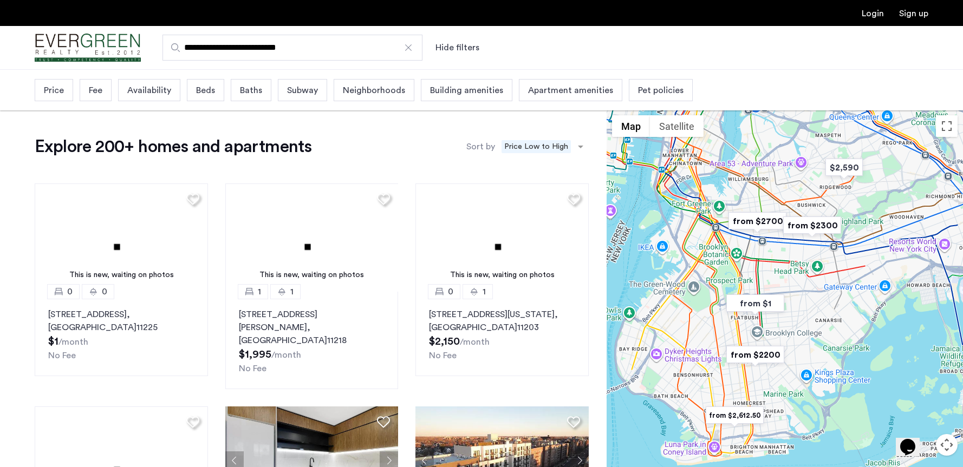
click at [96, 49] on img "Cazamio Logo" at bounding box center [88, 48] width 106 height 41
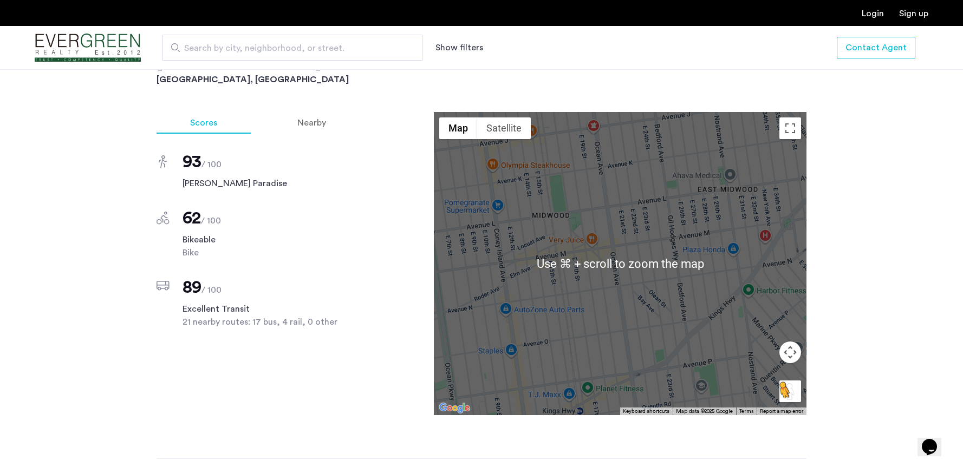
scroll to position [999, 0]
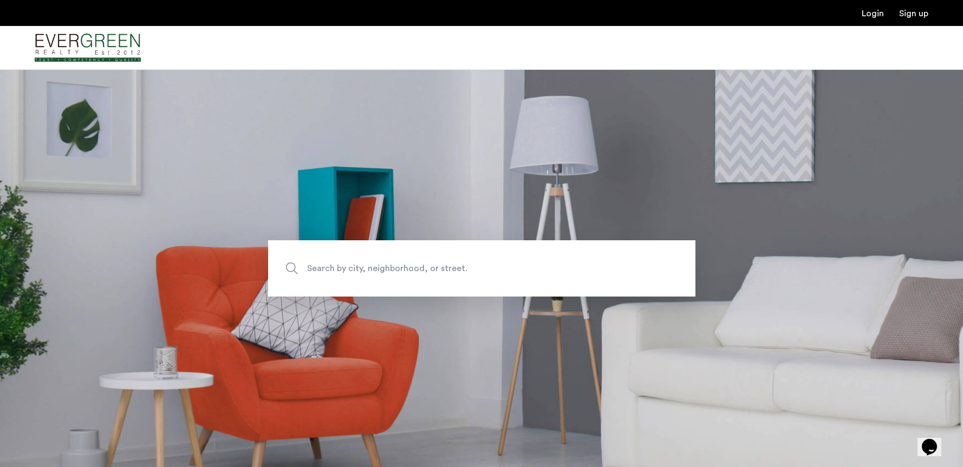
click at [441, 269] on span "Search by city, neighborhood, or street." at bounding box center [456, 268] width 299 height 15
click at [441, 269] on input "Search by city, neighborhood, or street." at bounding box center [481, 268] width 427 height 56
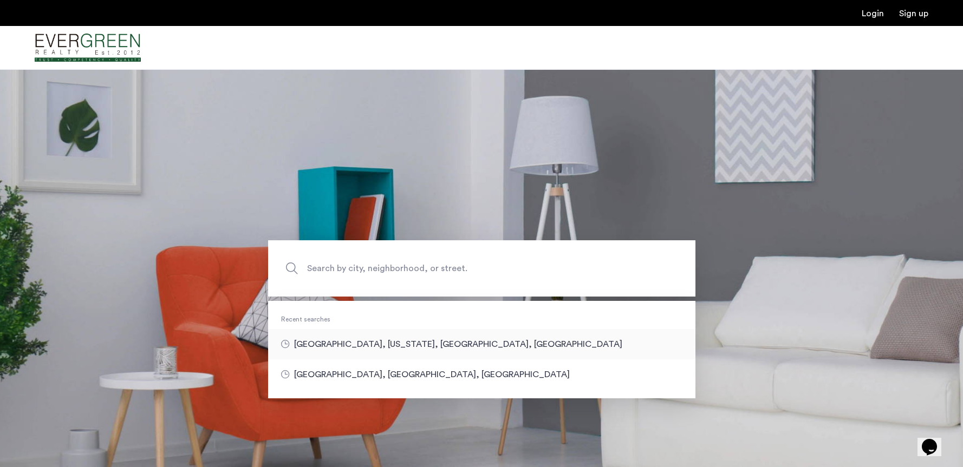
type input "**********"
